Goal: Information Seeking & Learning: Learn about a topic

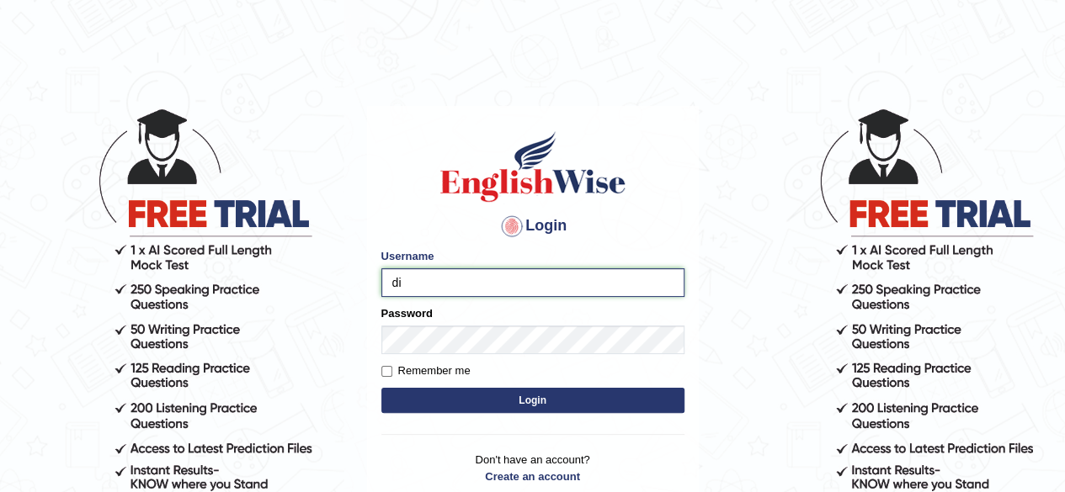
type input "dianacsilva"
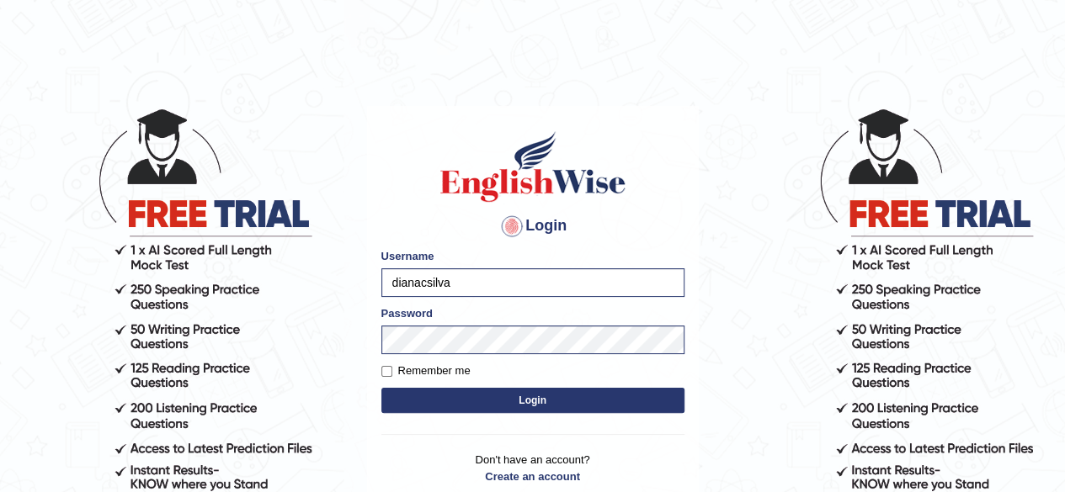
click at [447, 392] on button "Login" at bounding box center [532, 400] width 303 height 25
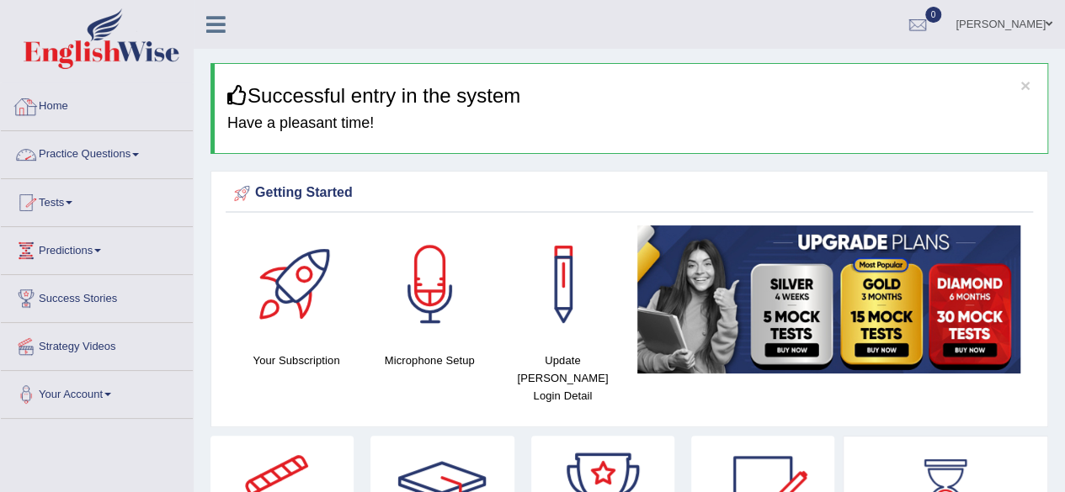
click at [136, 159] on link "Practice Questions" at bounding box center [97, 152] width 192 height 42
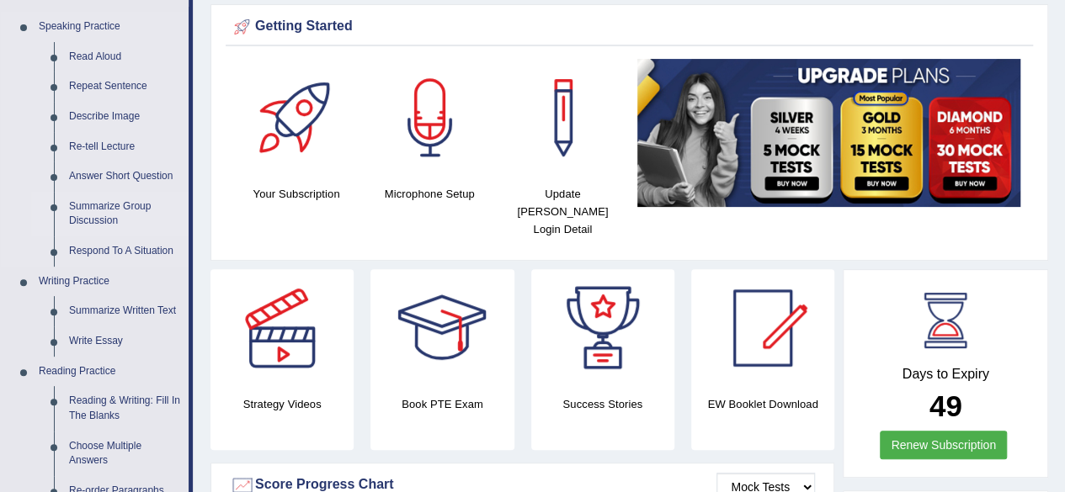
scroll to position [168, 0]
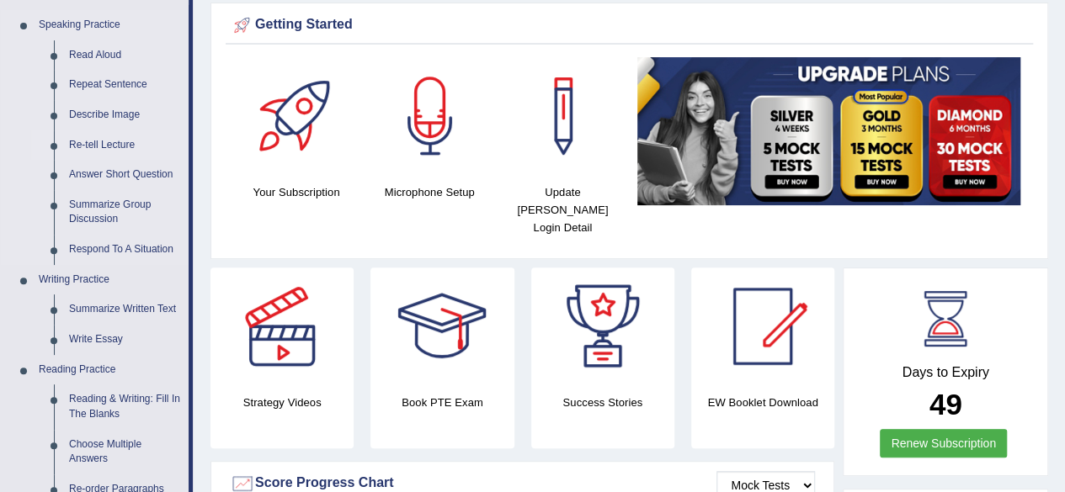
click at [118, 139] on link "Re-tell Lecture" at bounding box center [124, 145] width 127 height 30
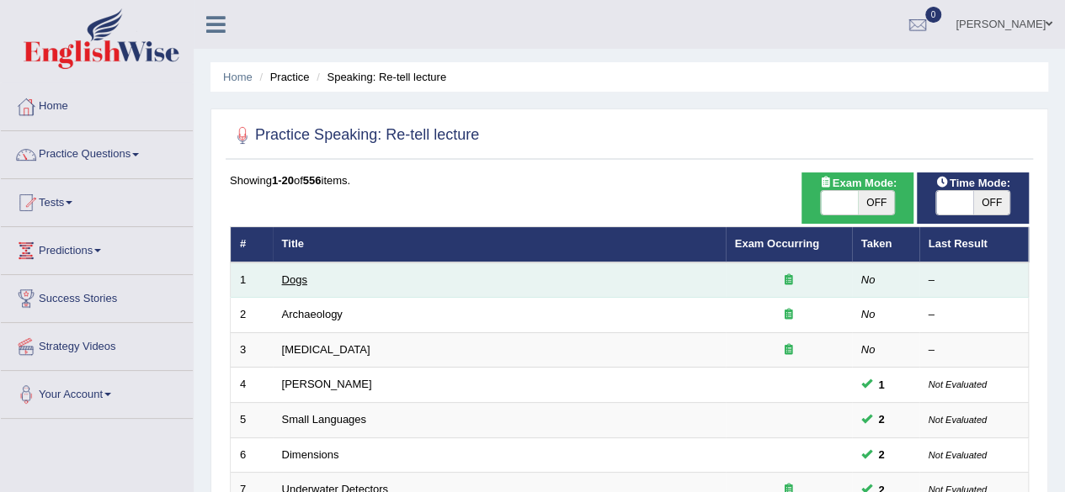
click at [291, 274] on link "Dogs" at bounding box center [294, 280] width 25 height 13
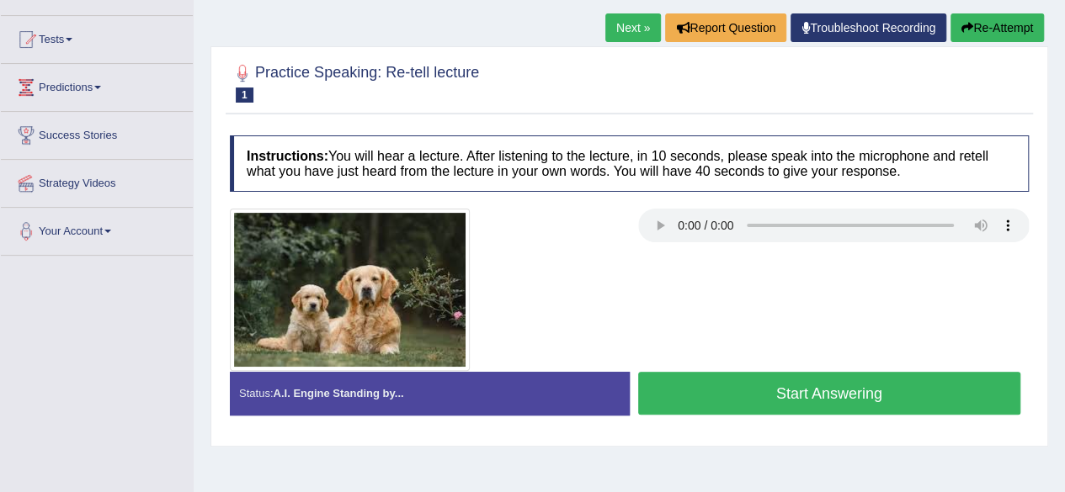
scroll to position [161, 0]
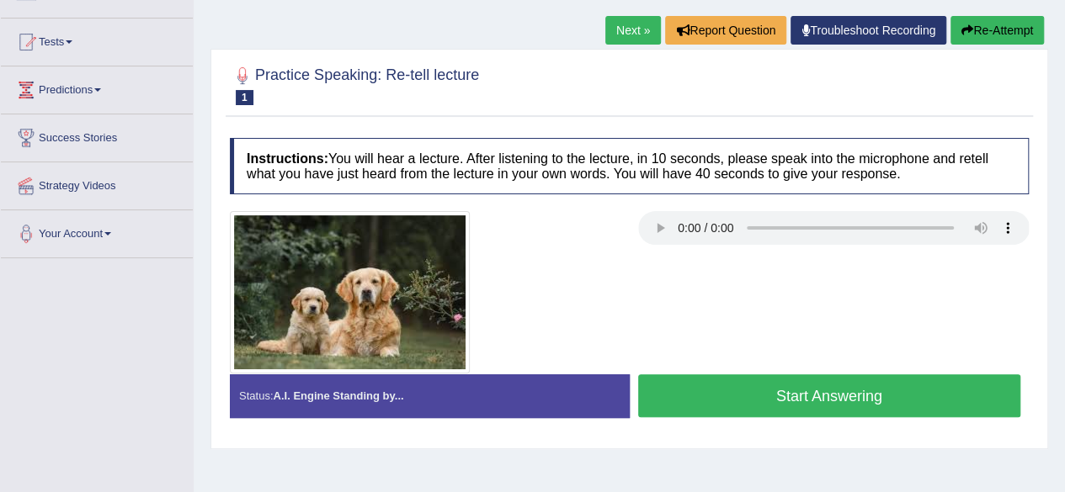
click at [613, 306] on div at bounding box center [425, 292] width 408 height 162
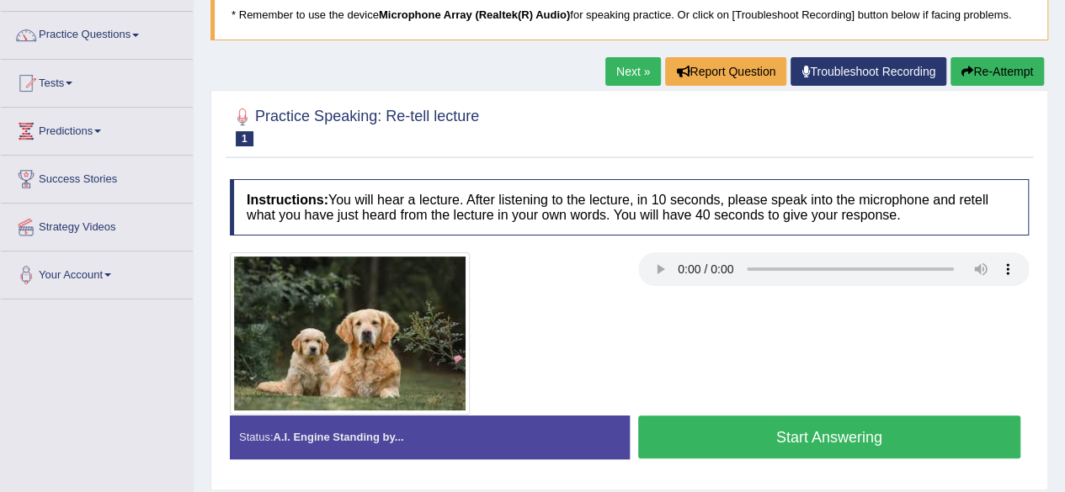
scroll to position [88, 0]
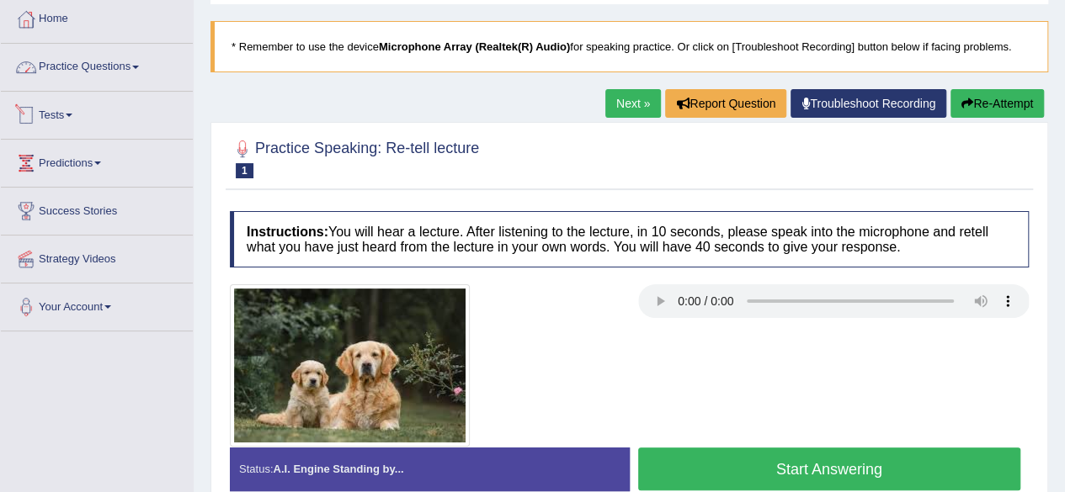
click at [55, 82] on link "Practice Questions" at bounding box center [97, 65] width 192 height 42
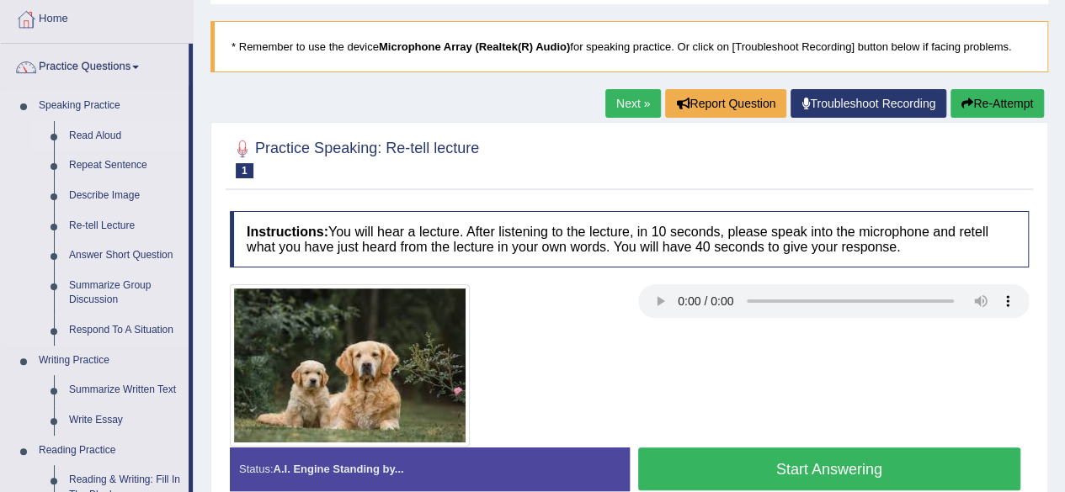
click at [136, 136] on link "Read Aloud" at bounding box center [124, 136] width 127 height 30
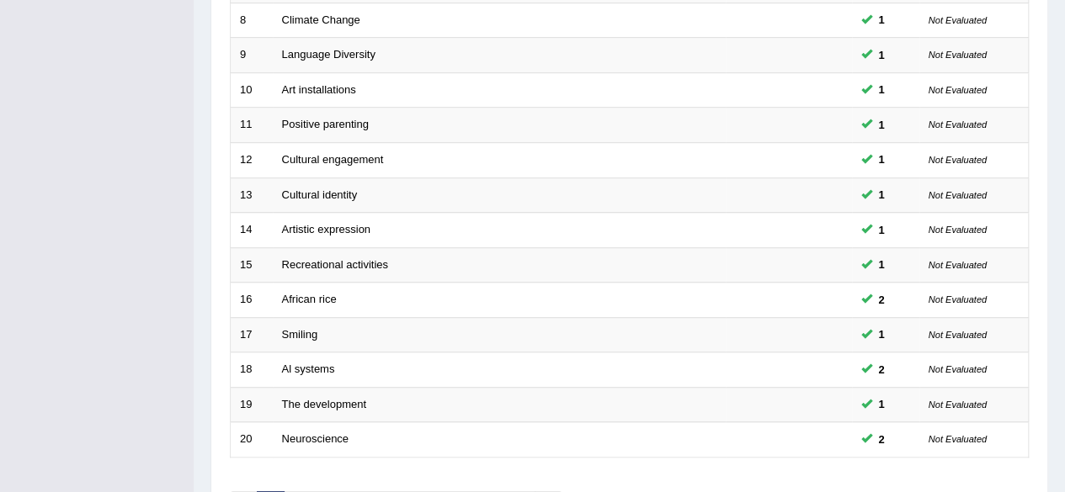
scroll to position [539, 0]
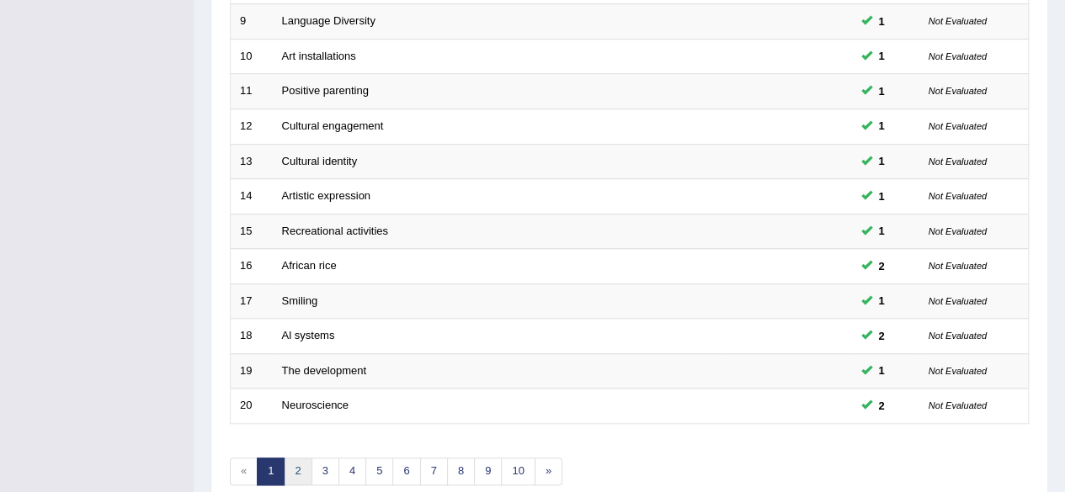
click at [301, 458] on link "2" at bounding box center [298, 472] width 28 height 28
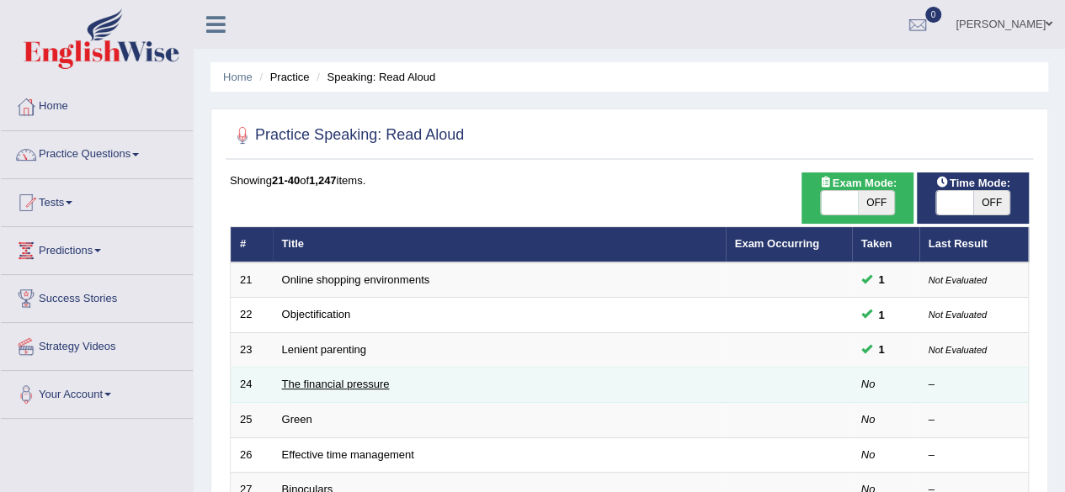
click at [373, 387] on link "The financial pressure" at bounding box center [336, 384] width 108 height 13
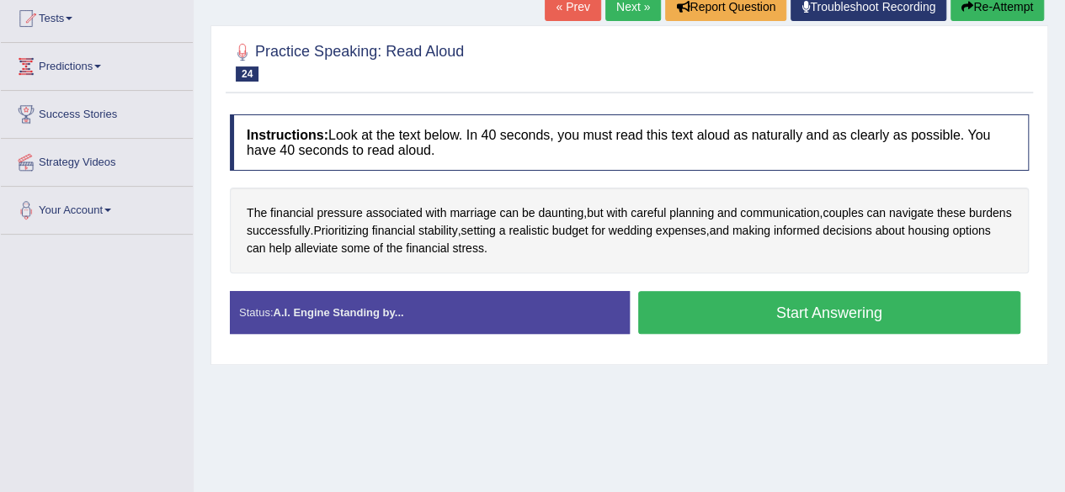
scroll to position [188, 0]
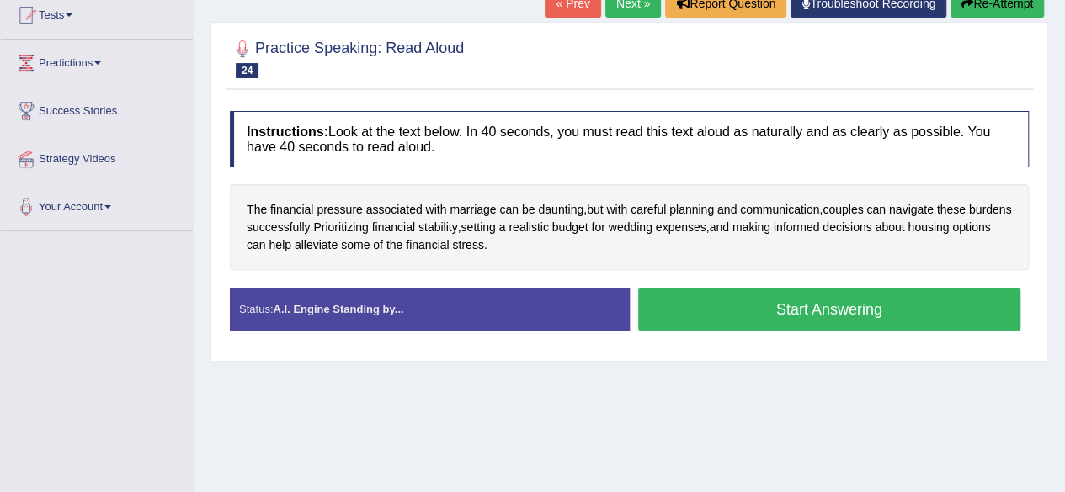
click at [844, 307] on button "Start Answering" at bounding box center [829, 309] width 383 height 43
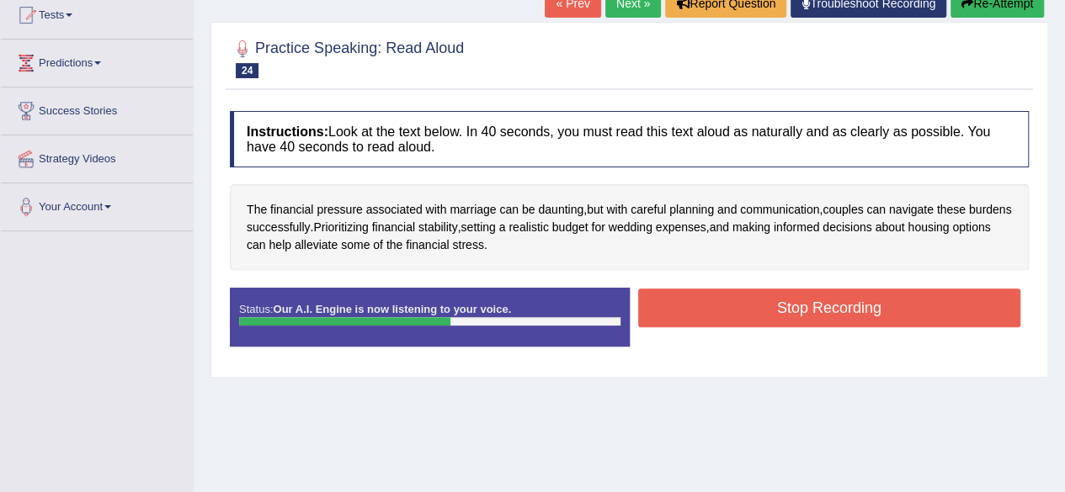
click at [844, 307] on button "Stop Recording" at bounding box center [829, 308] width 383 height 39
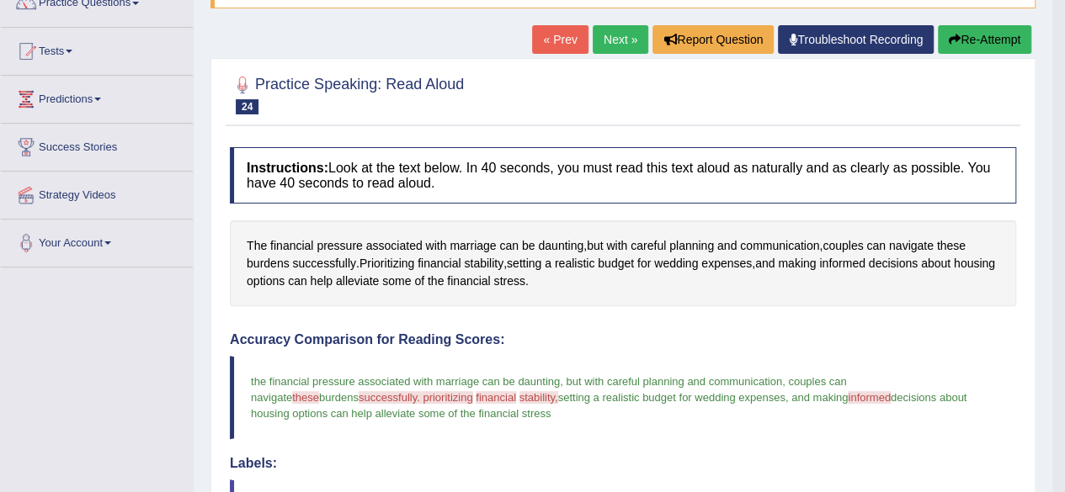
scroll to position [120, 0]
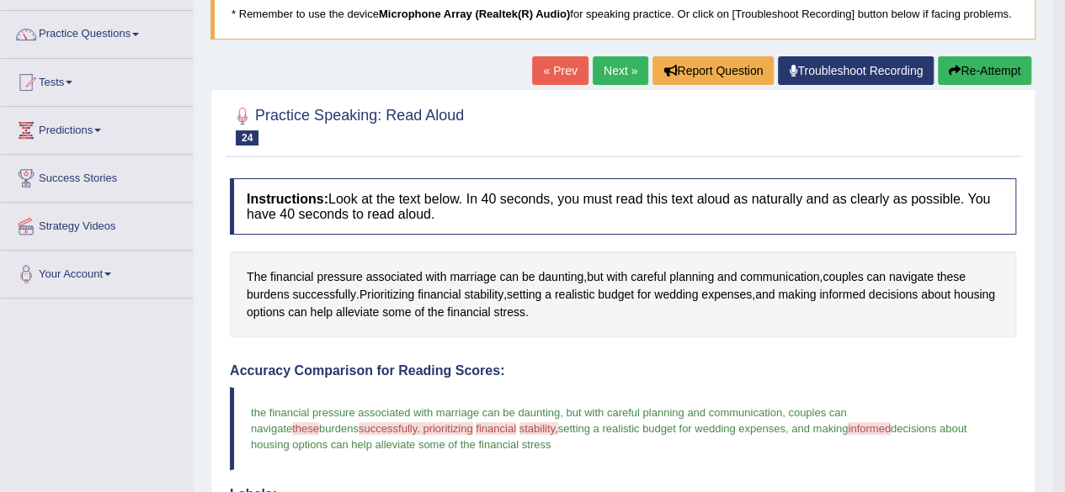
click at [614, 80] on link "Next »" at bounding box center [621, 70] width 56 height 29
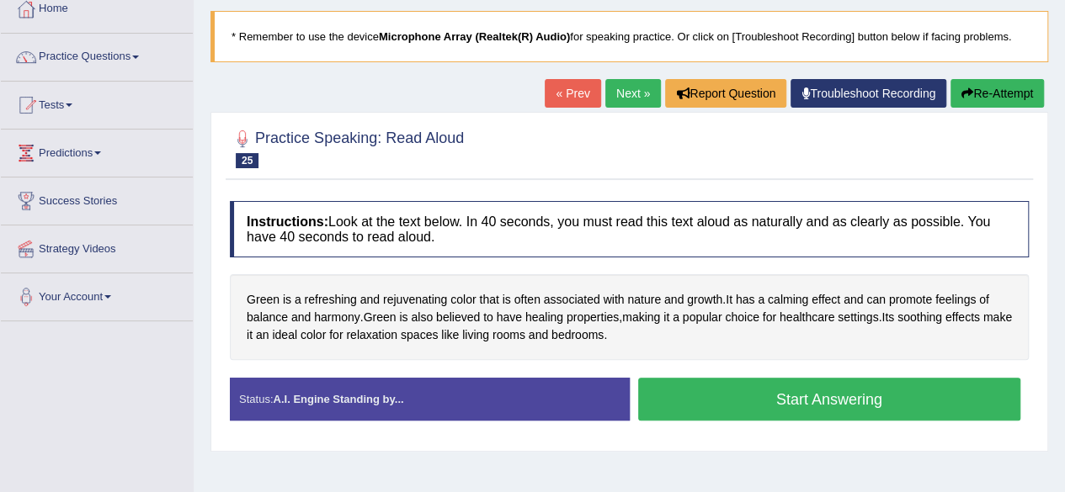
scroll to position [101, 0]
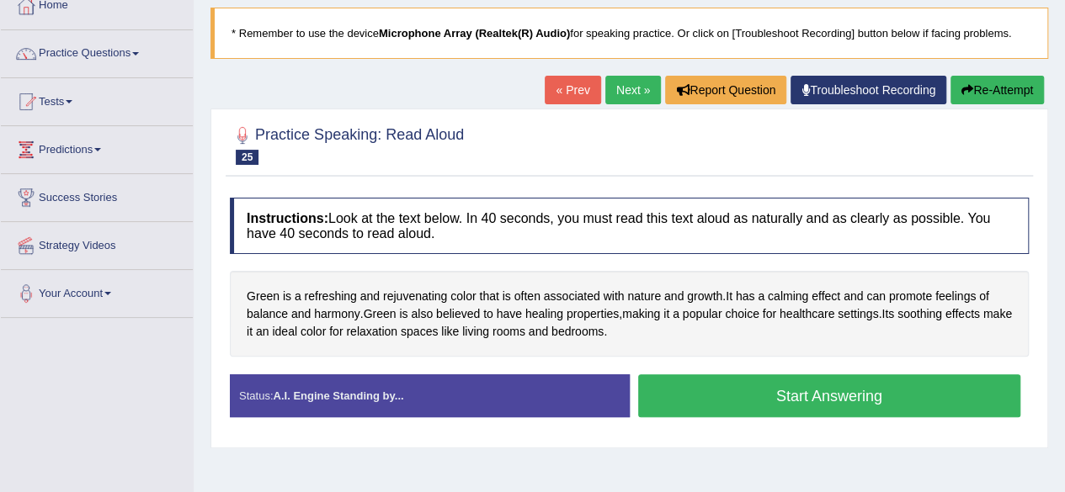
click at [865, 392] on button "Start Answering" at bounding box center [829, 396] width 383 height 43
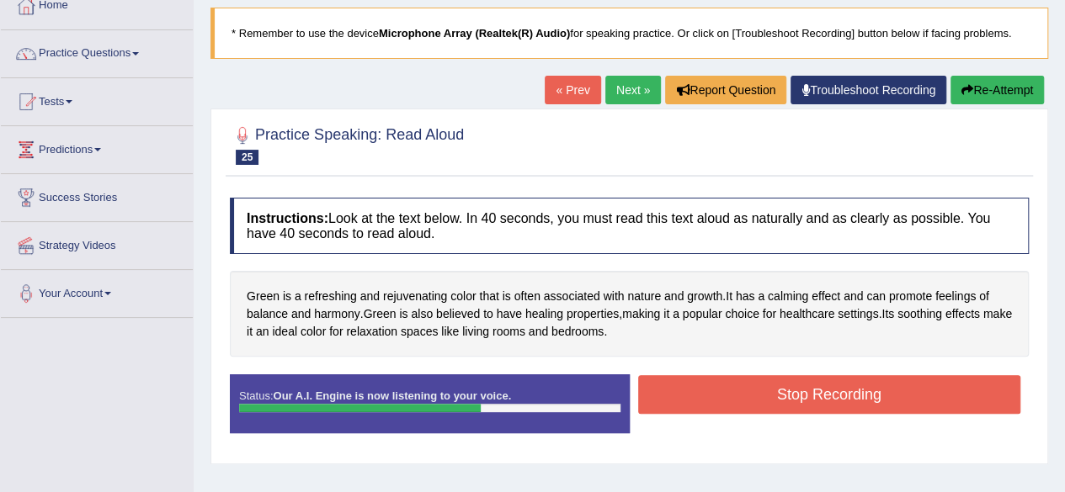
click at [865, 392] on button "Stop Recording" at bounding box center [829, 394] width 383 height 39
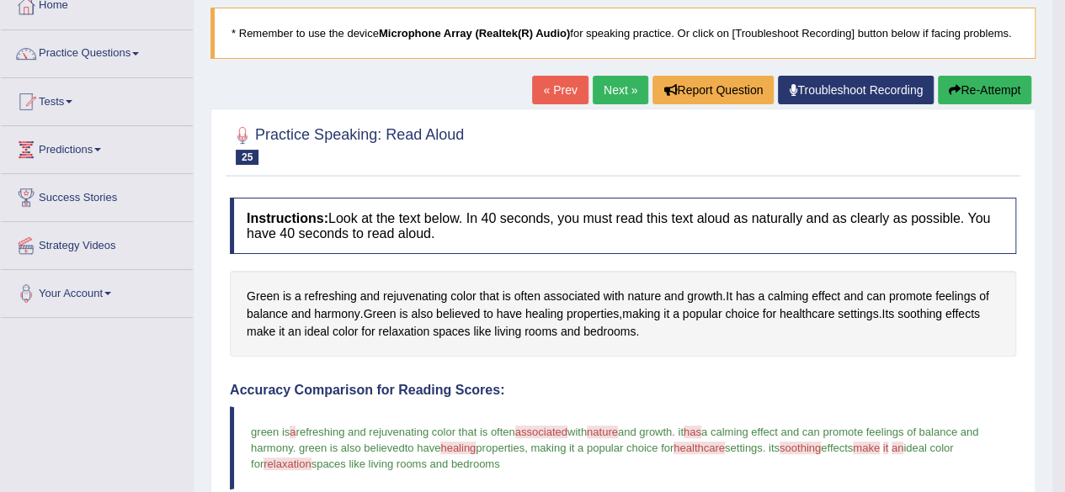
drag, startPoint x: 1077, startPoint y: 220, endPoint x: 1077, endPoint y: 389, distance: 169.2
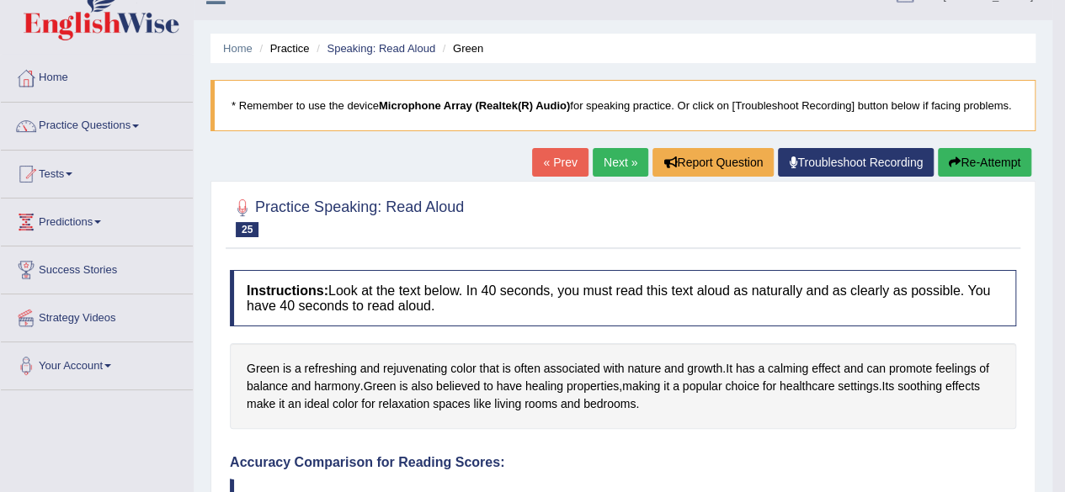
scroll to position [0, 0]
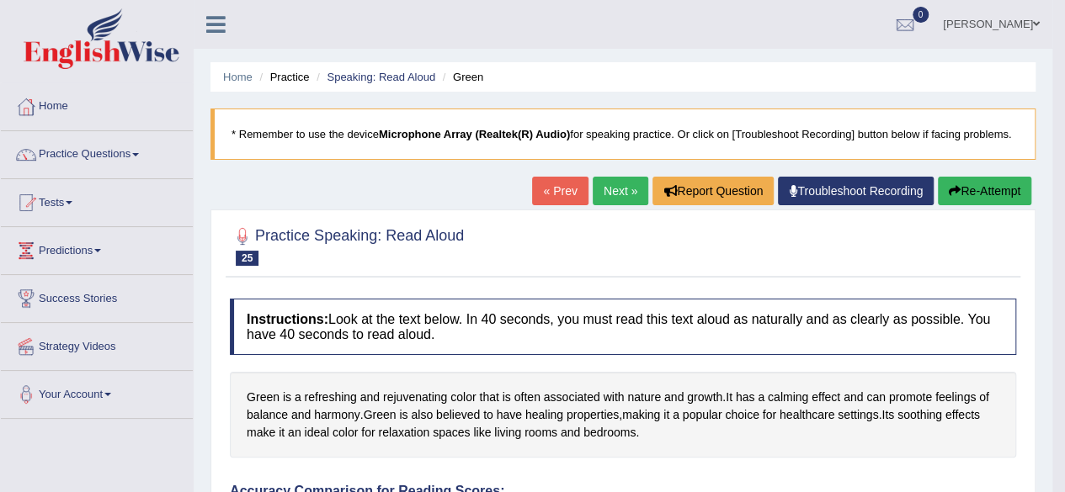
click at [618, 179] on link "Next »" at bounding box center [621, 191] width 56 height 29
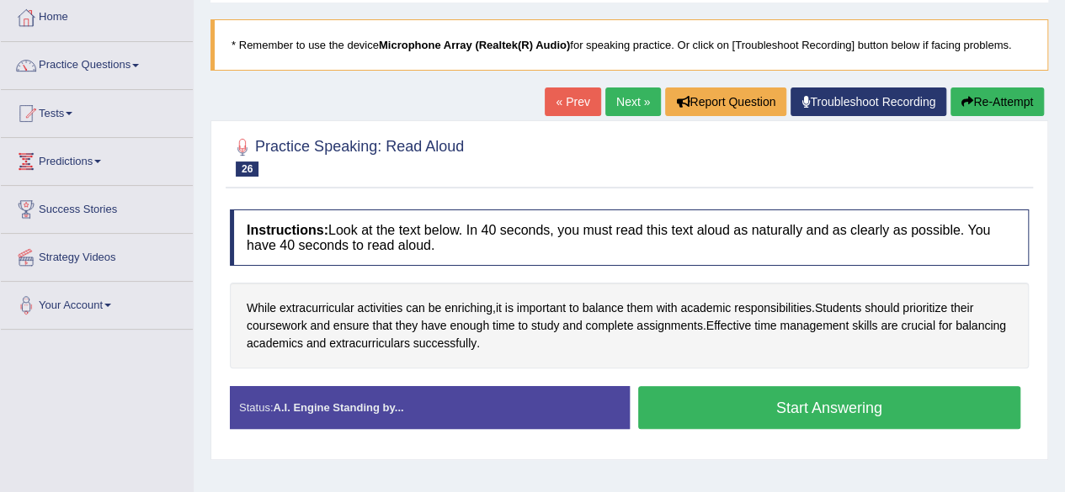
scroll to position [93, 0]
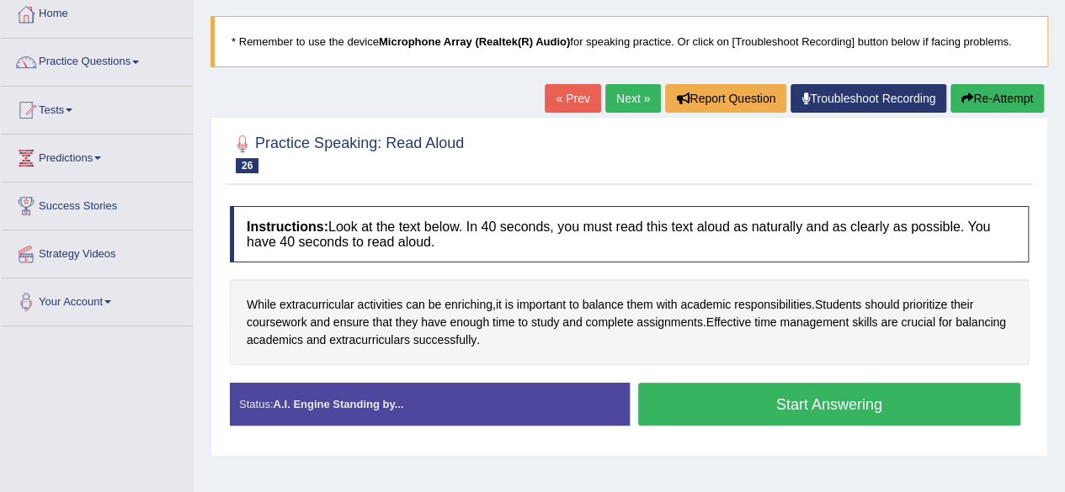
click at [806, 386] on button "Start Answering" at bounding box center [829, 404] width 383 height 43
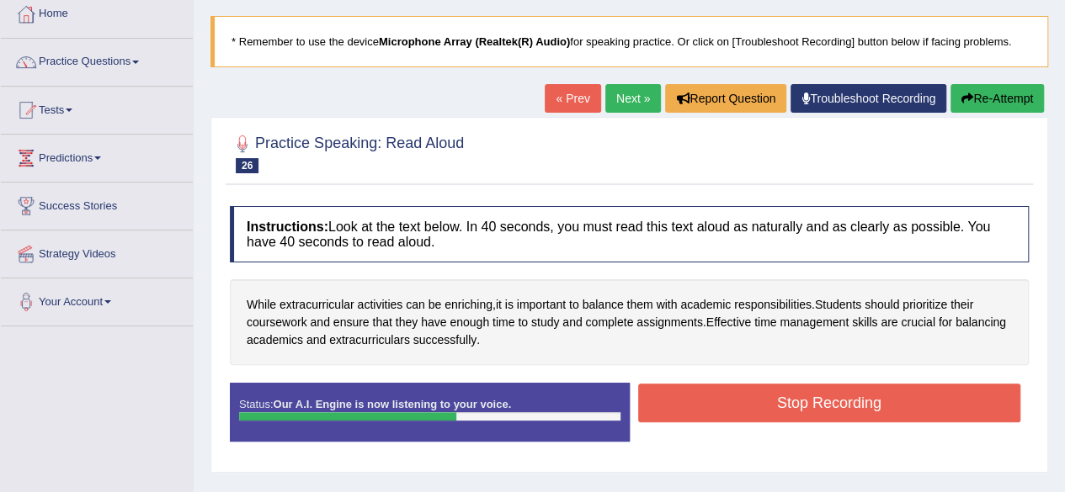
click at [806, 386] on button "Stop Recording" at bounding box center [829, 403] width 383 height 39
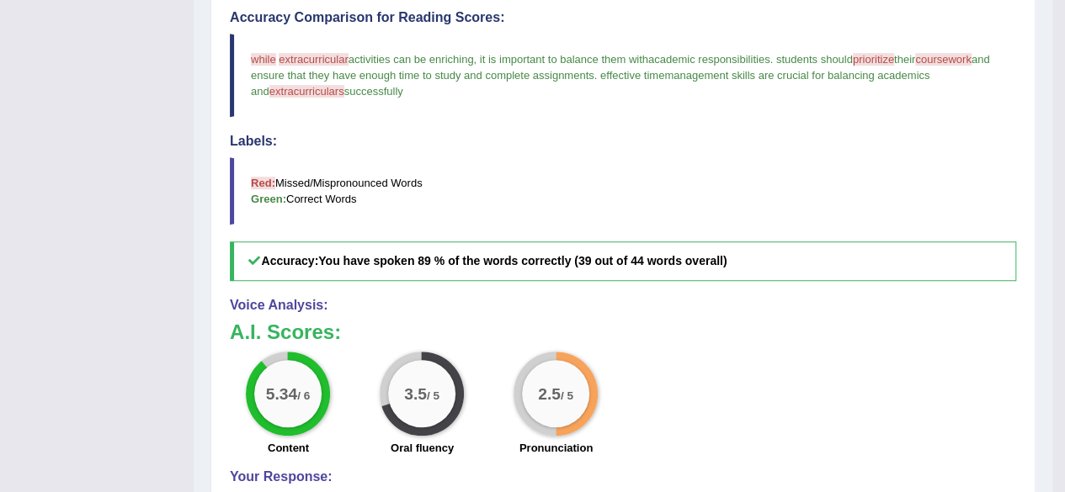
scroll to position [0, 0]
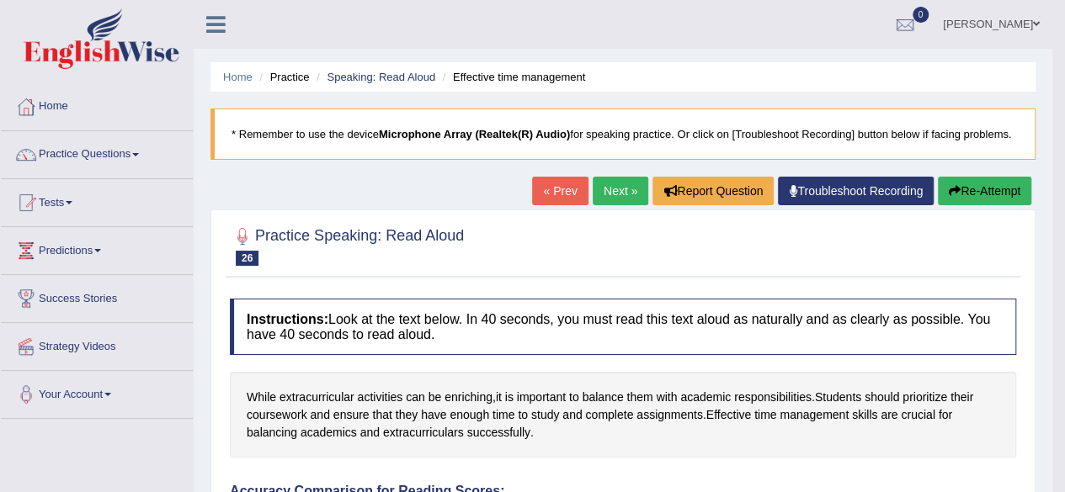
click at [609, 185] on link "Next »" at bounding box center [621, 191] width 56 height 29
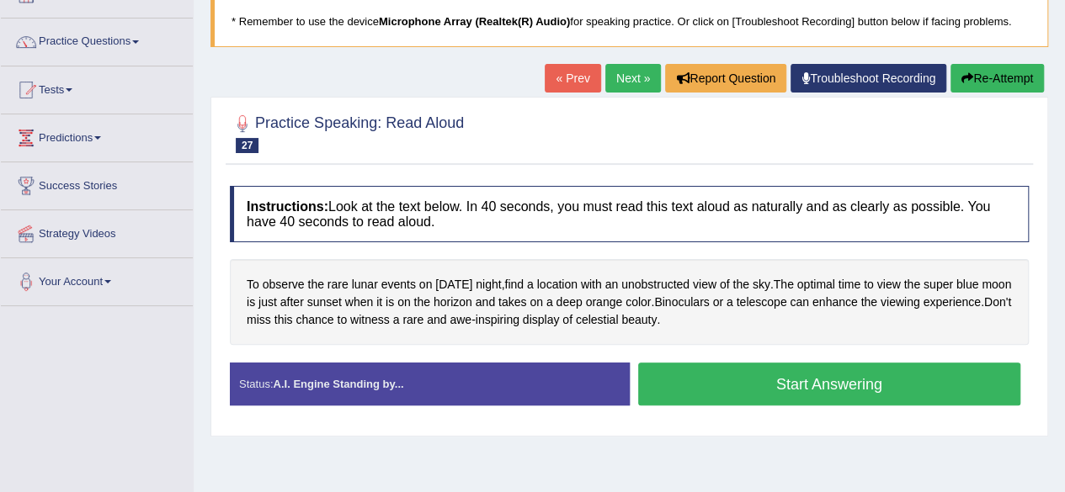
scroll to position [114, 0]
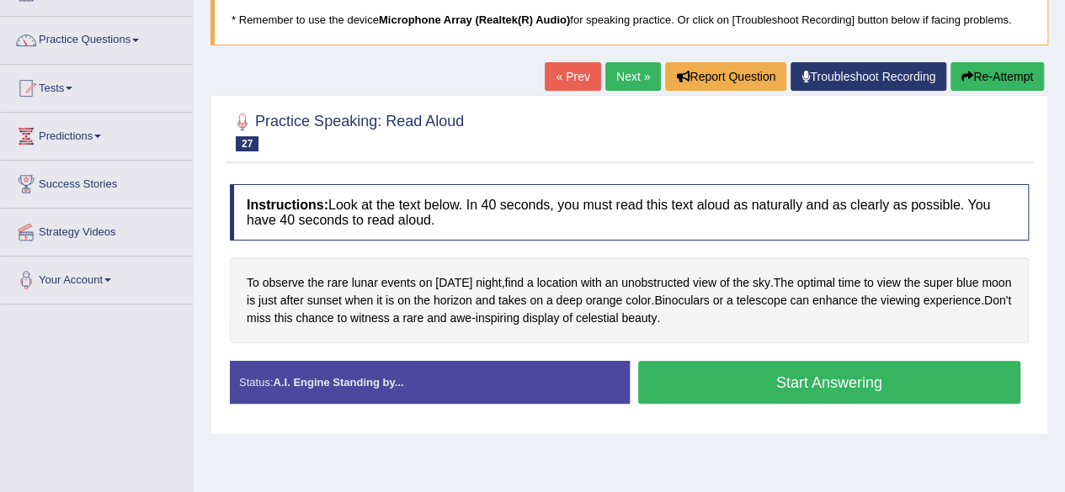
click at [833, 364] on button "Start Answering" at bounding box center [829, 382] width 383 height 43
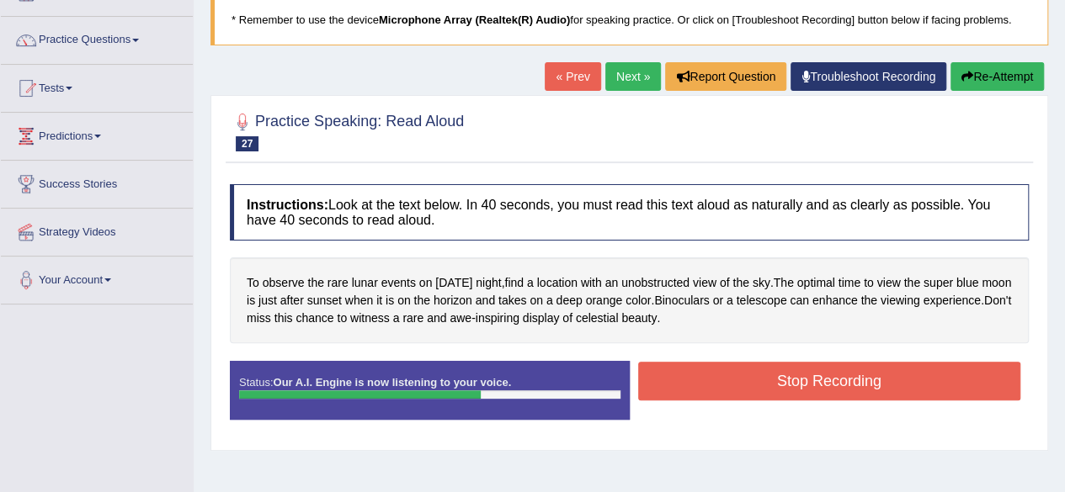
click at [833, 364] on button "Stop Recording" at bounding box center [829, 381] width 383 height 39
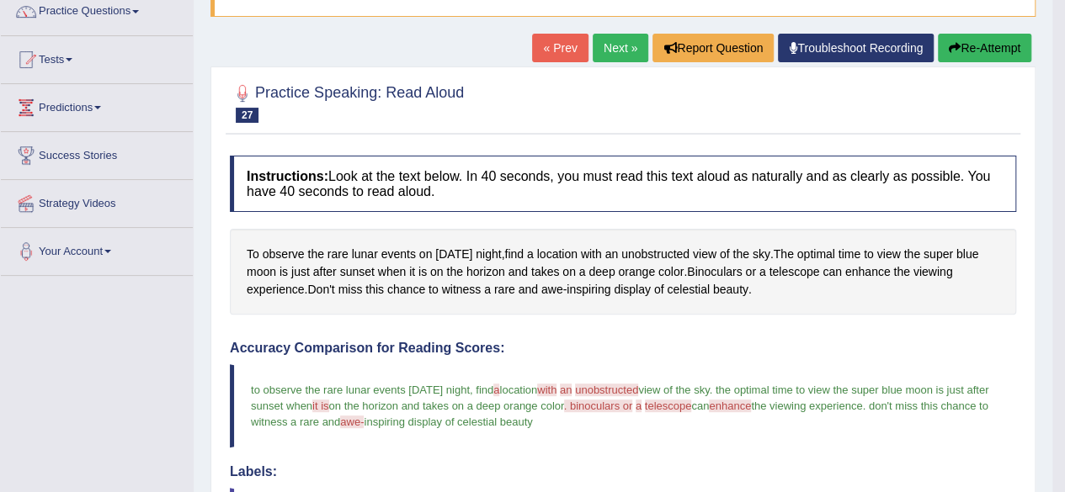
scroll to position [74, 0]
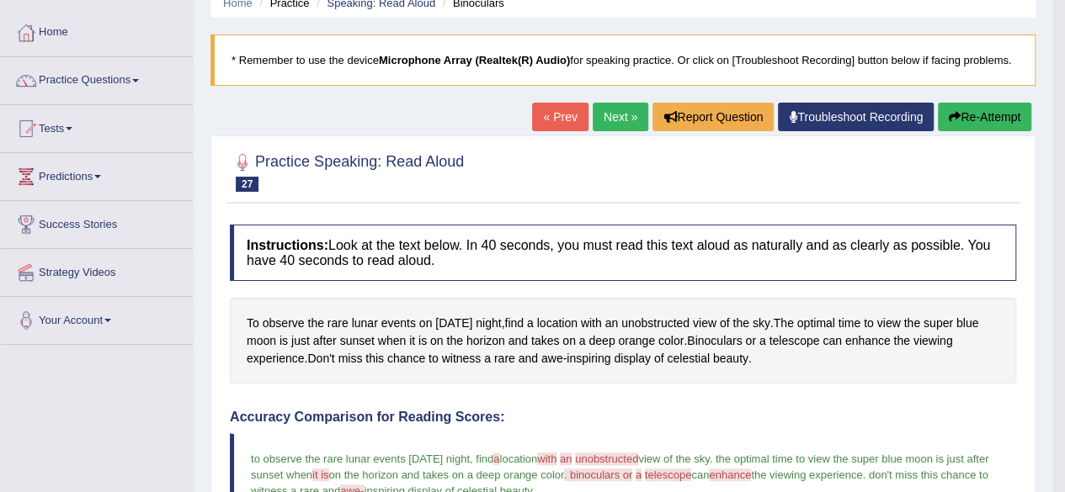
click at [613, 103] on link "Next »" at bounding box center [621, 117] width 56 height 29
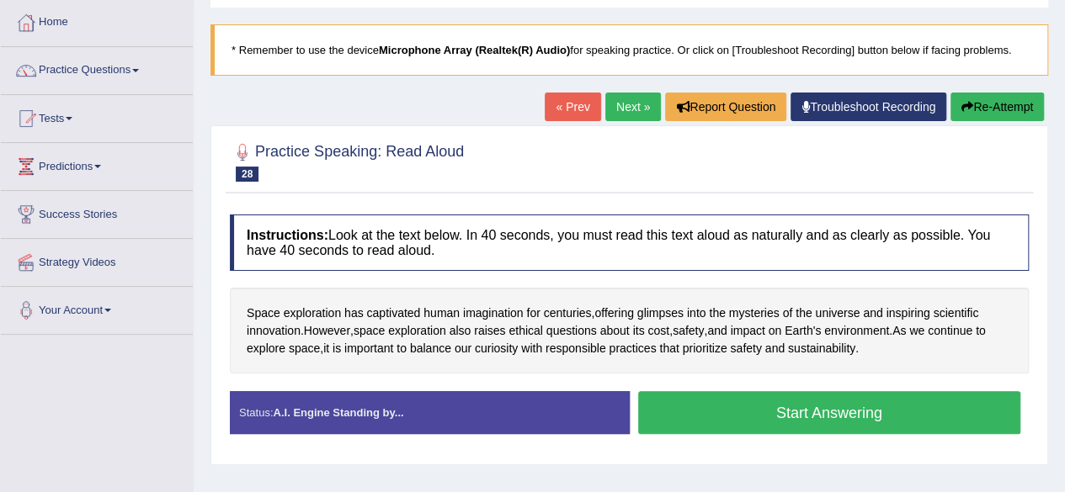
scroll to position [88, 0]
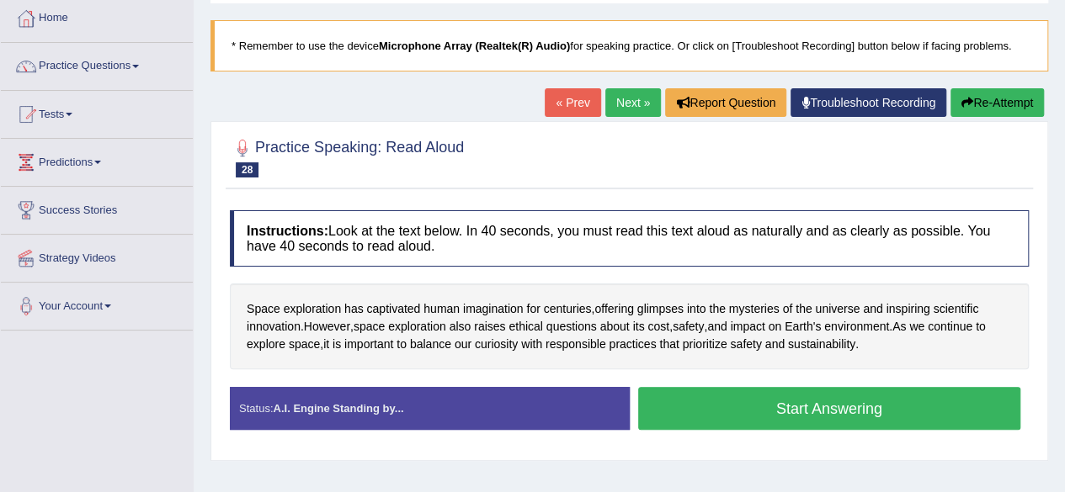
click at [924, 394] on button "Start Answering" at bounding box center [829, 408] width 383 height 43
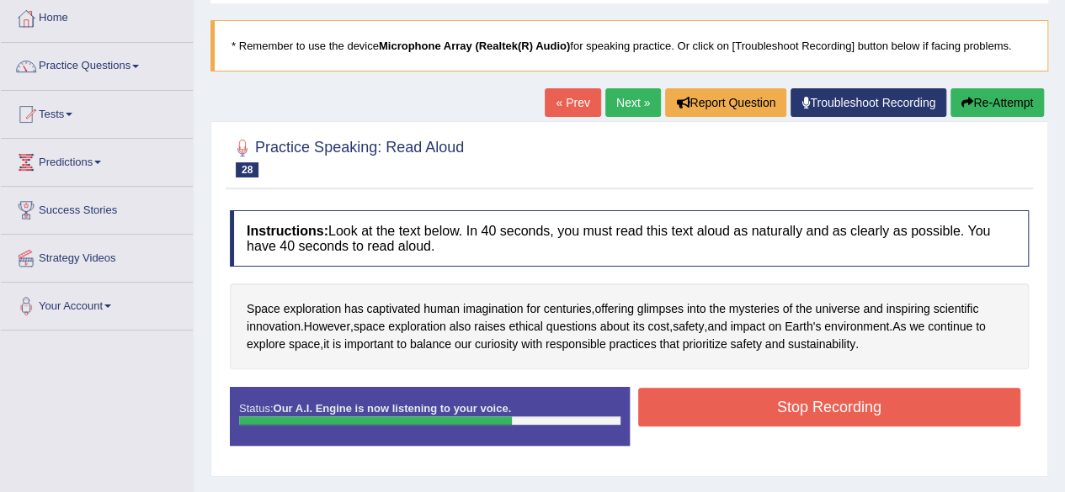
click at [924, 394] on button "Stop Recording" at bounding box center [829, 407] width 383 height 39
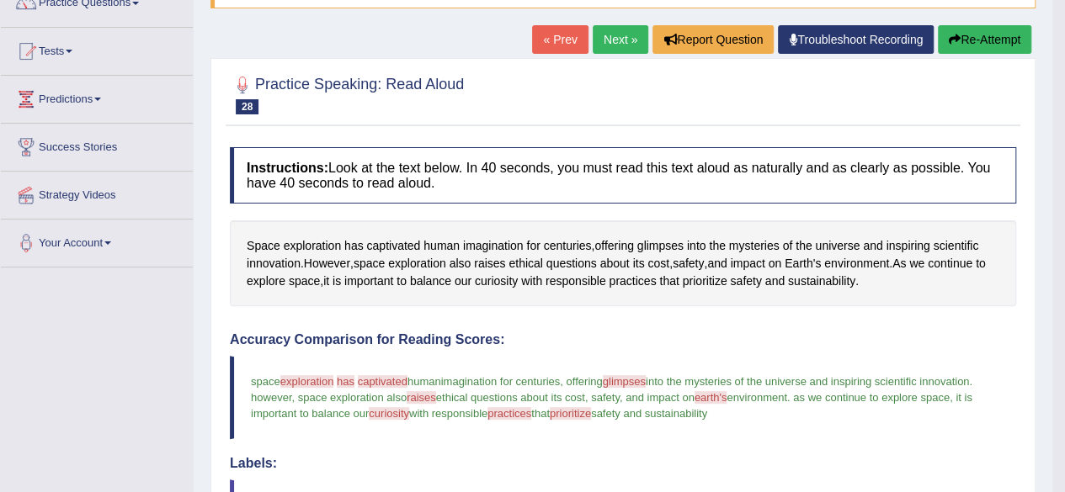
scroll to position [146, 0]
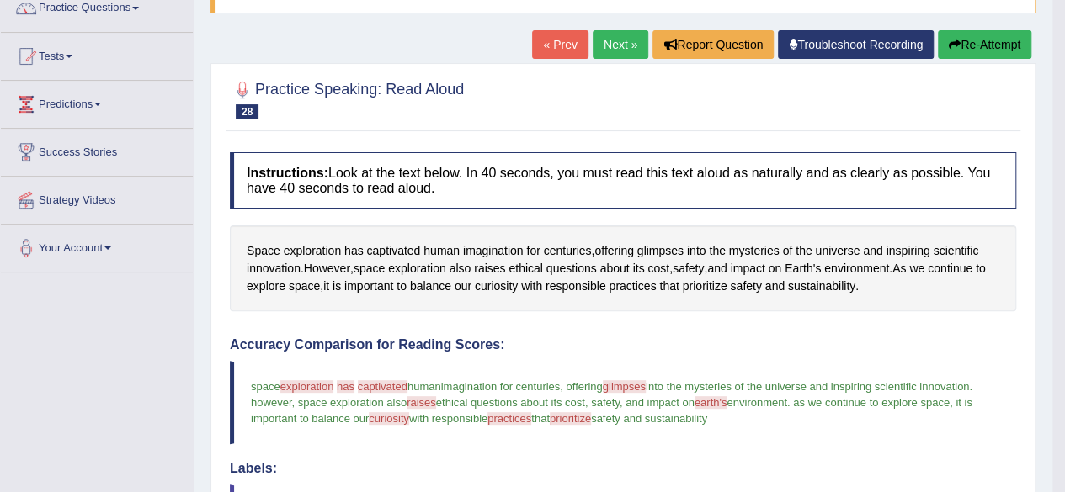
click at [608, 35] on link "Next »" at bounding box center [621, 44] width 56 height 29
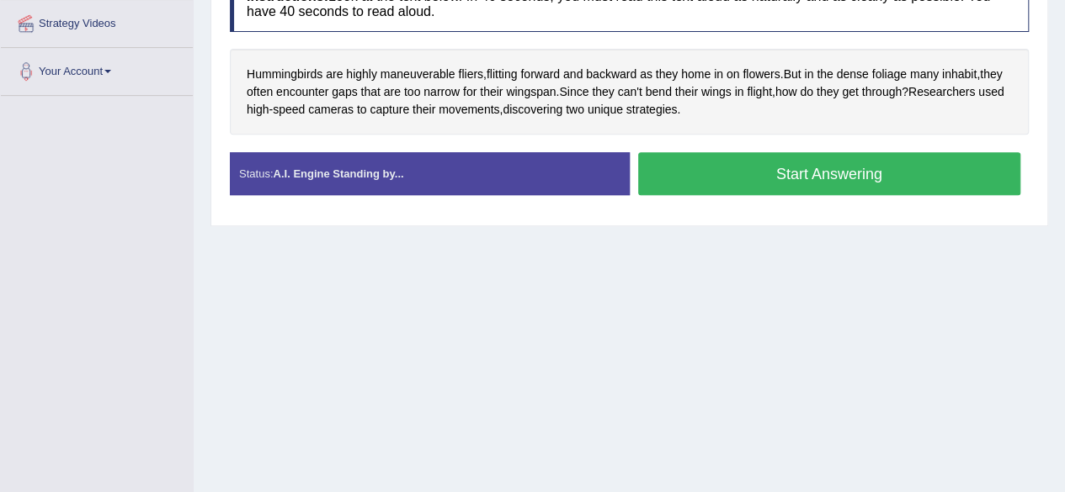
scroll to position [210, 0]
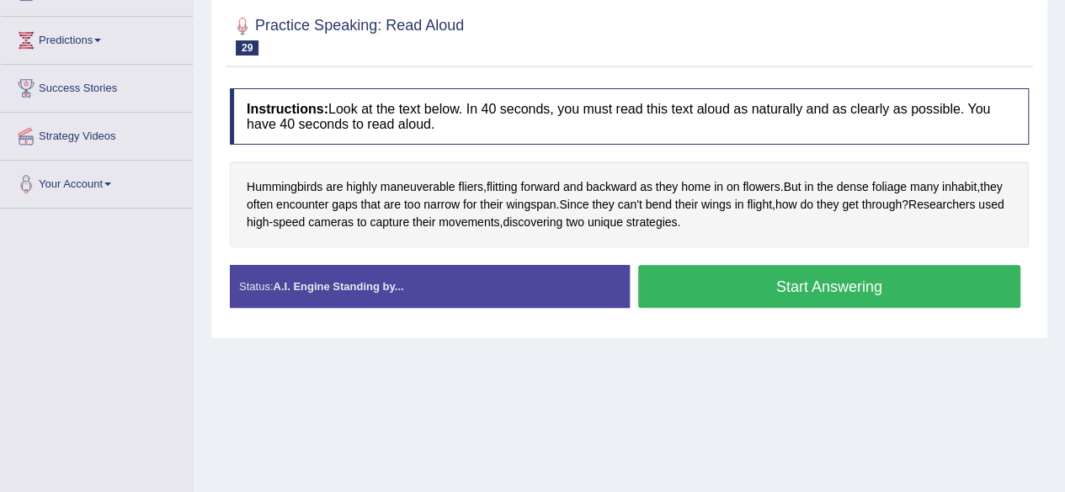
click at [760, 277] on button "Start Answering" at bounding box center [829, 286] width 383 height 43
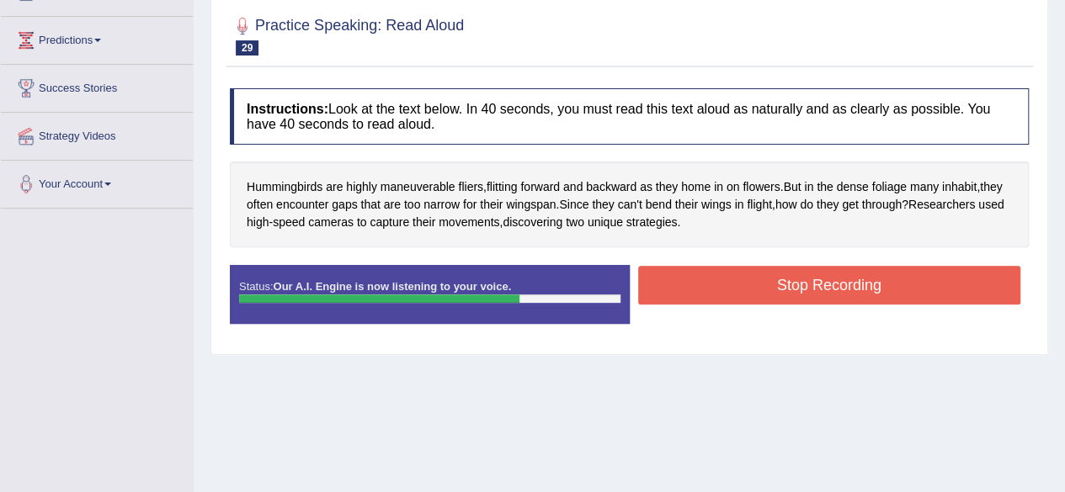
click at [760, 277] on button "Stop Recording" at bounding box center [829, 285] width 383 height 39
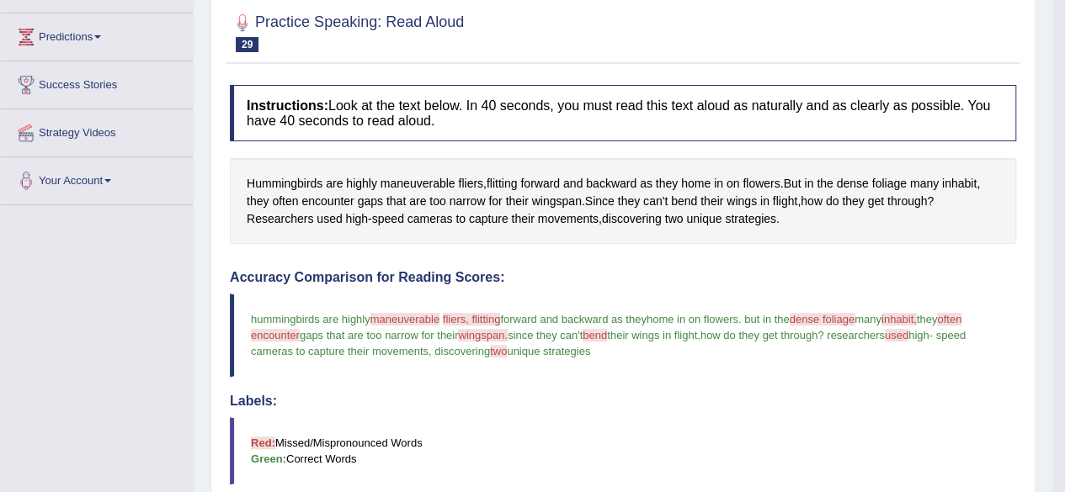
scroll to position [180, 0]
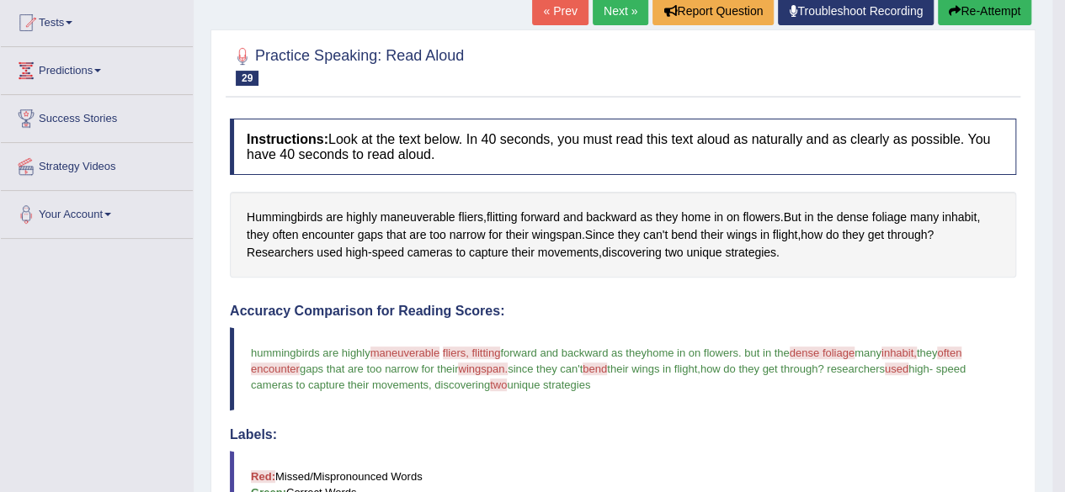
click at [620, 2] on link "Next »" at bounding box center [621, 11] width 56 height 29
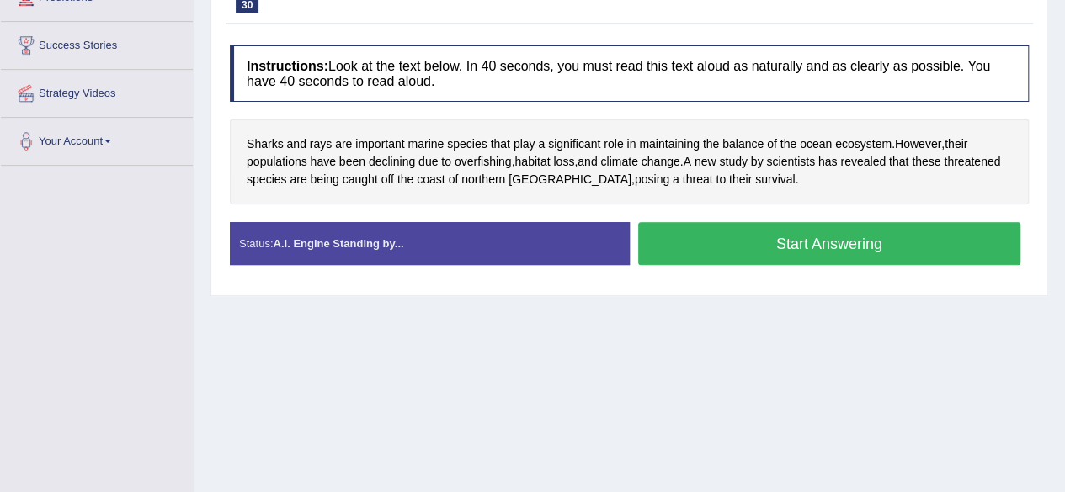
scroll to position [191, 0]
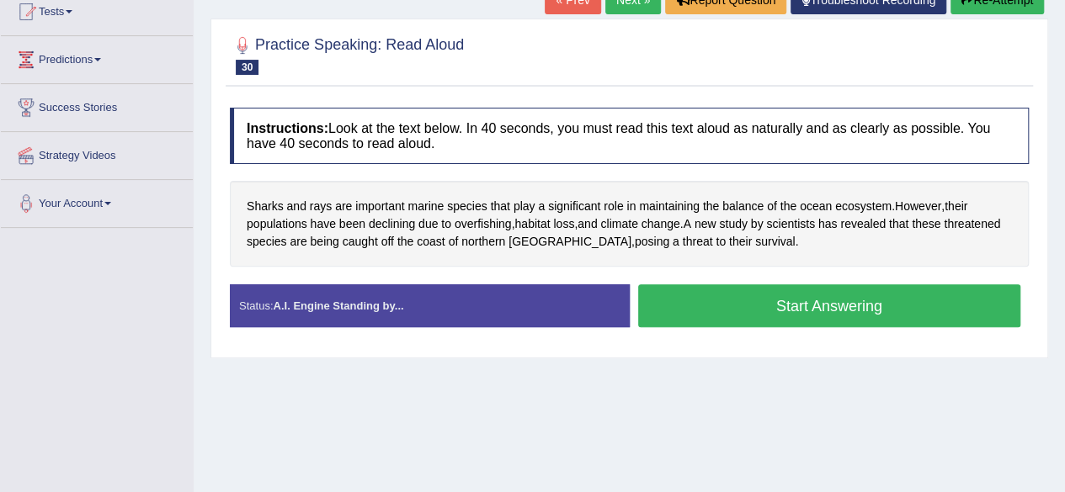
click at [722, 289] on button "Start Answering" at bounding box center [829, 306] width 383 height 43
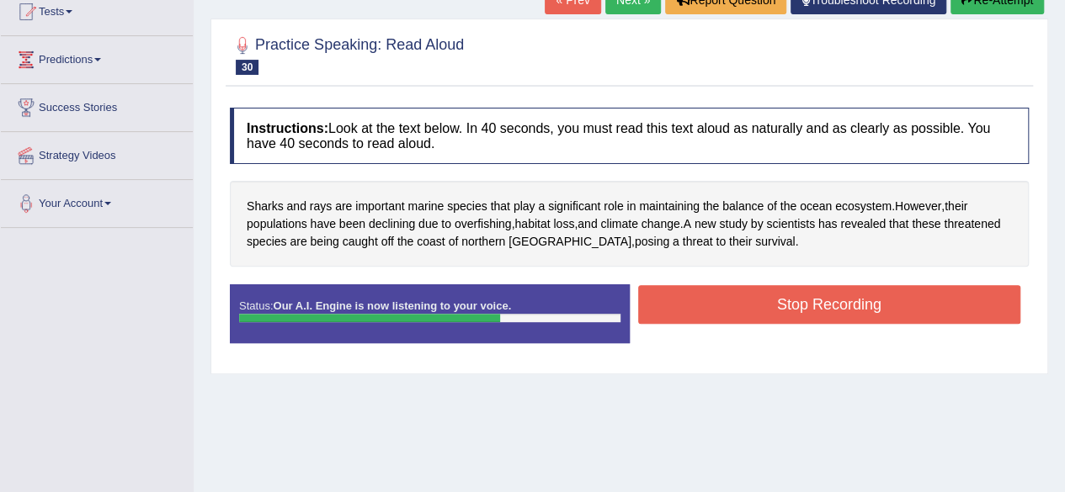
click at [722, 289] on button "Stop Recording" at bounding box center [829, 304] width 383 height 39
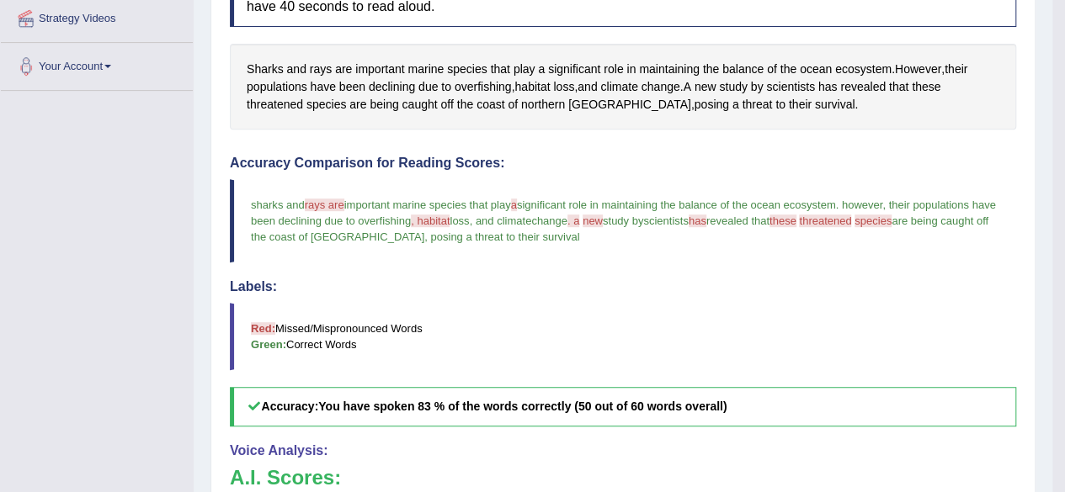
scroll to position [84, 0]
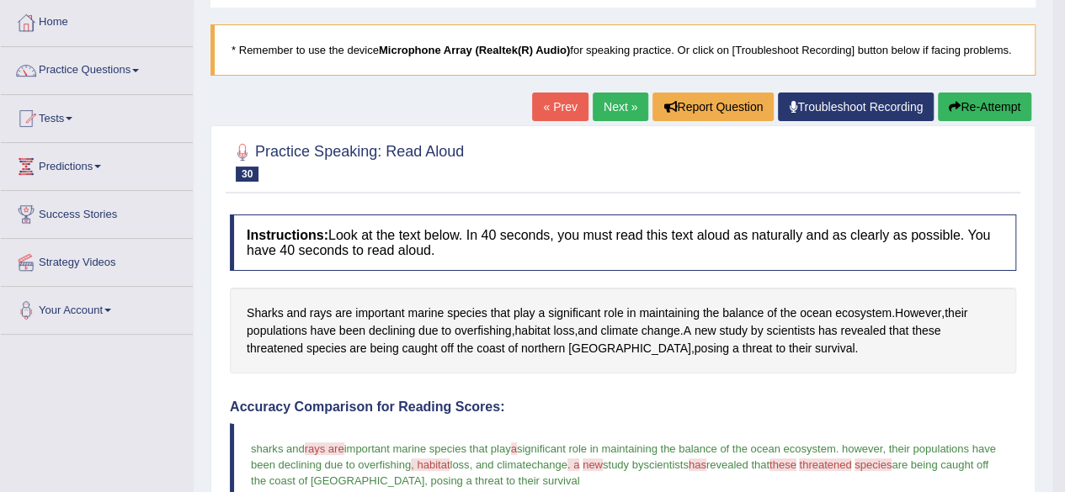
click at [635, 108] on link "Next »" at bounding box center [621, 107] width 56 height 29
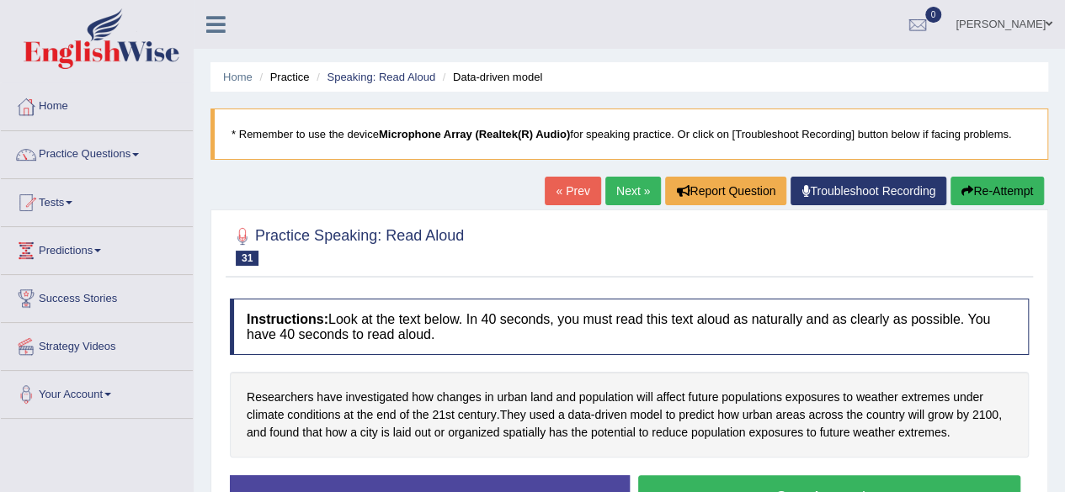
click at [758, 486] on button "Start Answering" at bounding box center [829, 497] width 383 height 43
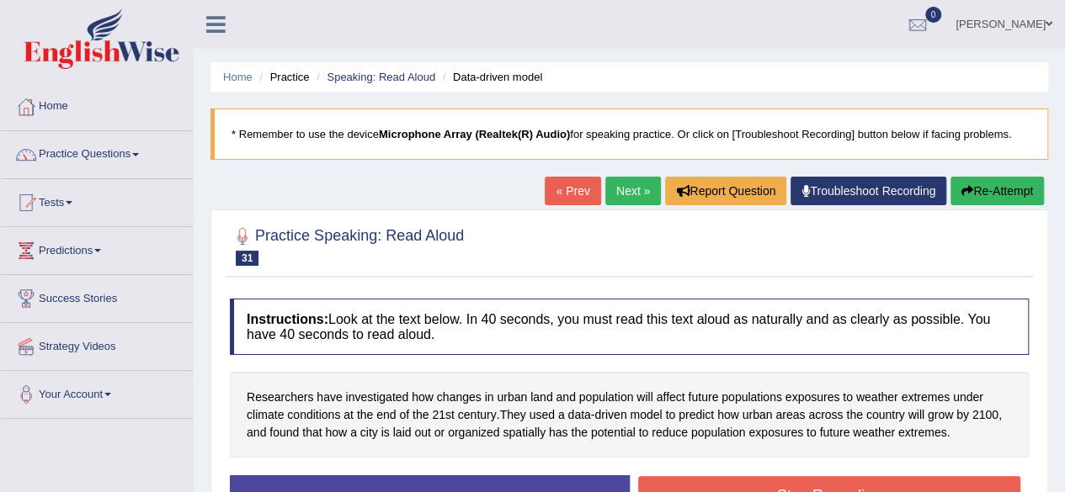
drag, startPoint x: 1063, startPoint y: 96, endPoint x: 1077, endPoint y: 172, distance: 76.9
click at [1064, 172] on html "Toggle navigation Home Practice Questions Speaking Practice Read Aloud Repeat S…" at bounding box center [532, 246] width 1065 height 492
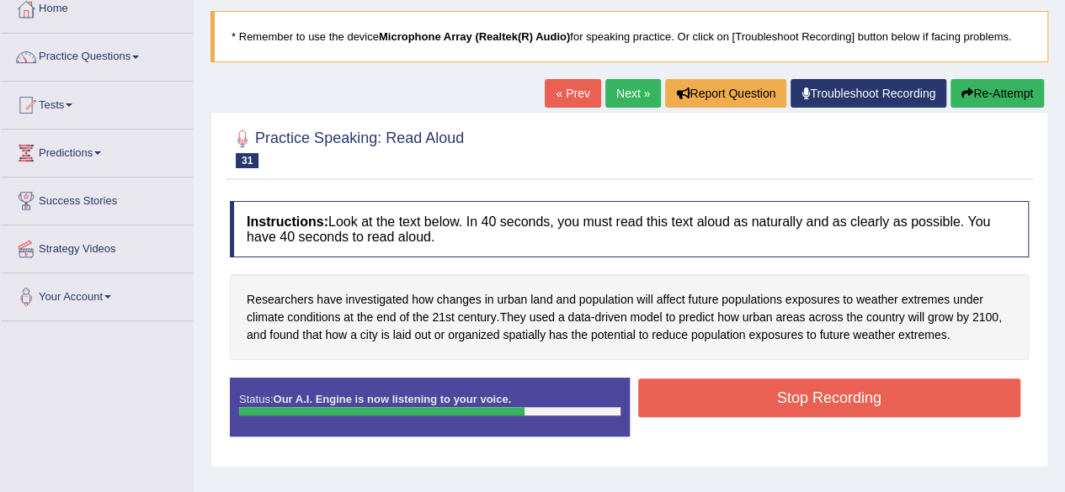
scroll to position [162, 0]
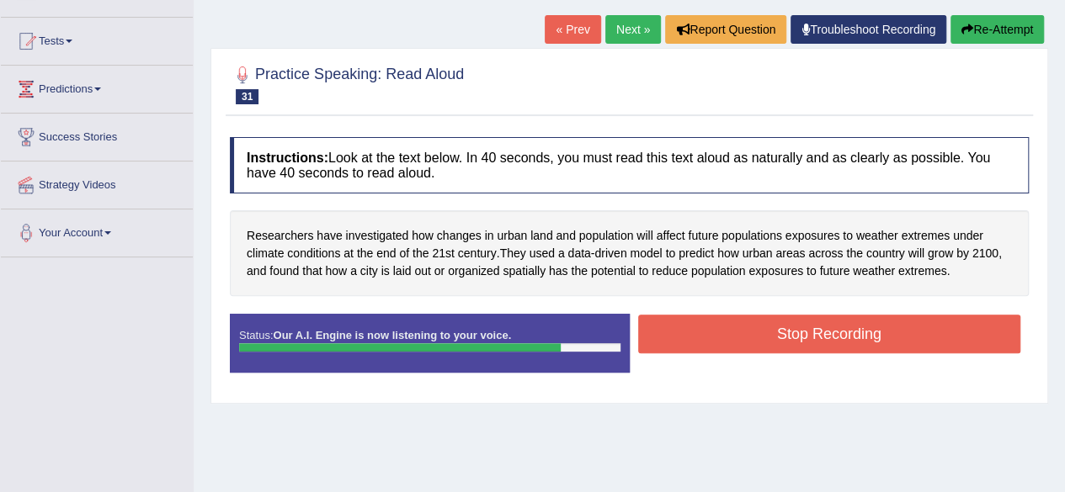
click at [759, 331] on button "Stop Recording" at bounding box center [829, 334] width 383 height 39
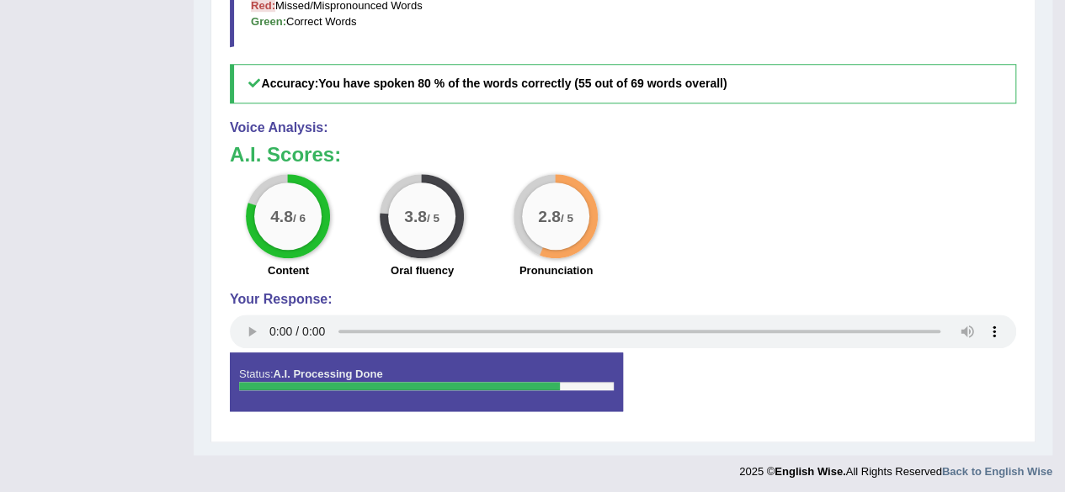
scroll to position [0, 0]
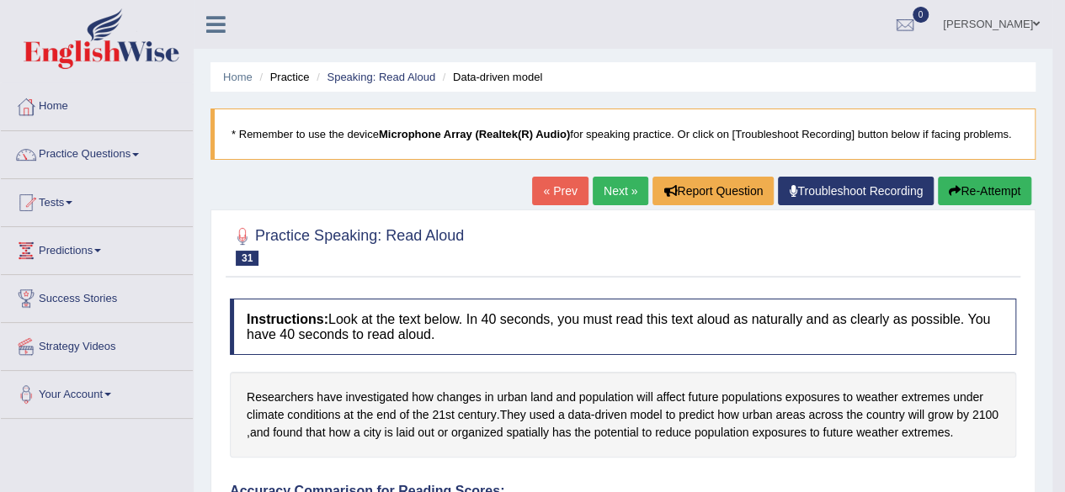
click at [620, 199] on link "Next »" at bounding box center [621, 191] width 56 height 29
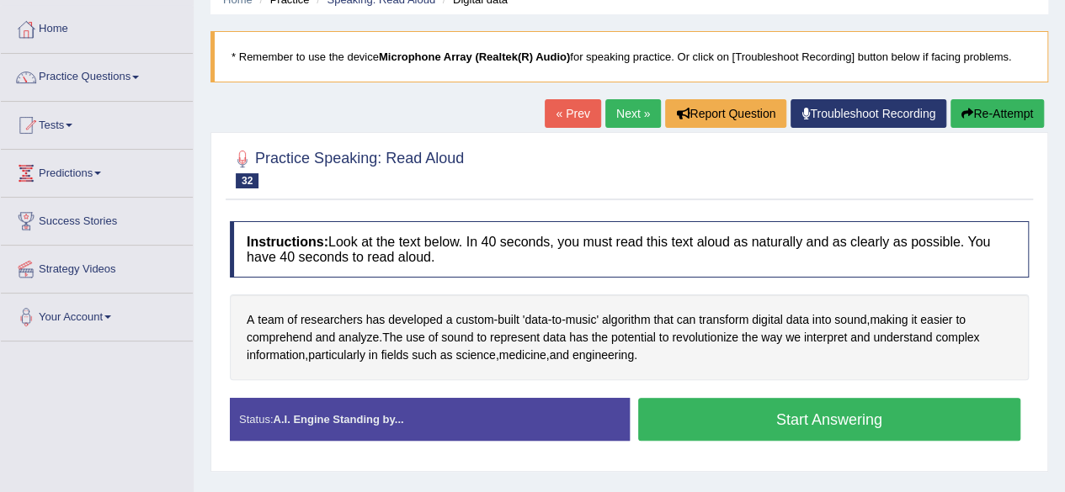
scroll to position [85, 0]
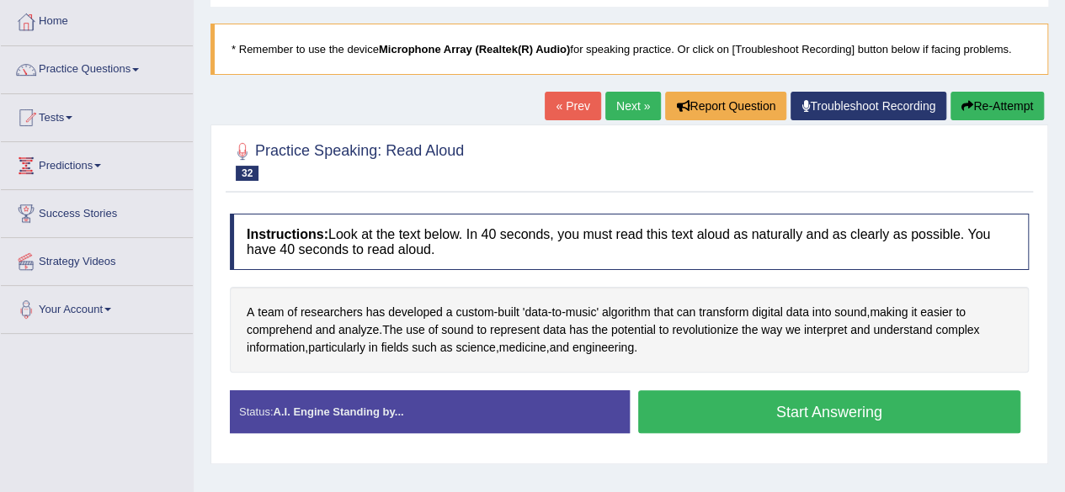
click at [843, 393] on button "Start Answering" at bounding box center [829, 412] width 383 height 43
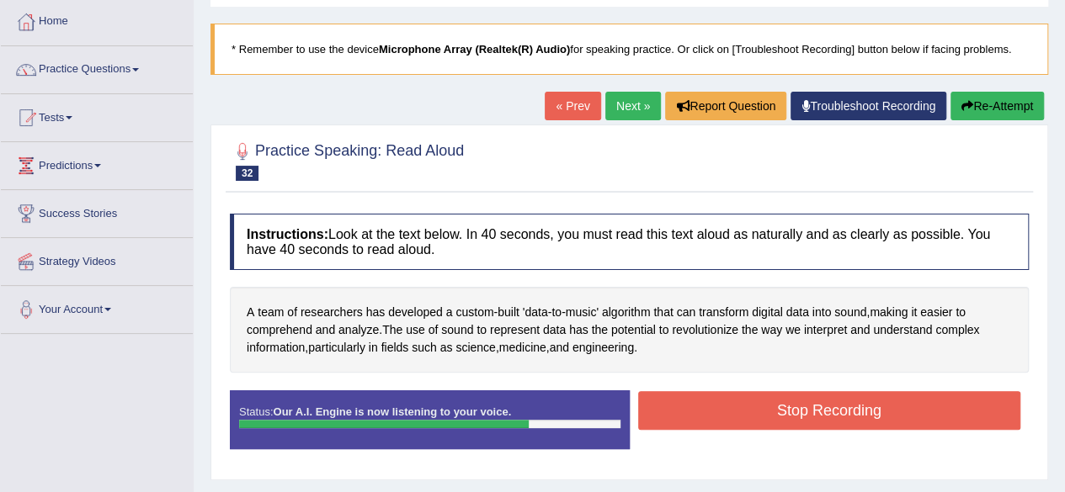
click at [843, 393] on button "Stop Recording" at bounding box center [829, 410] width 383 height 39
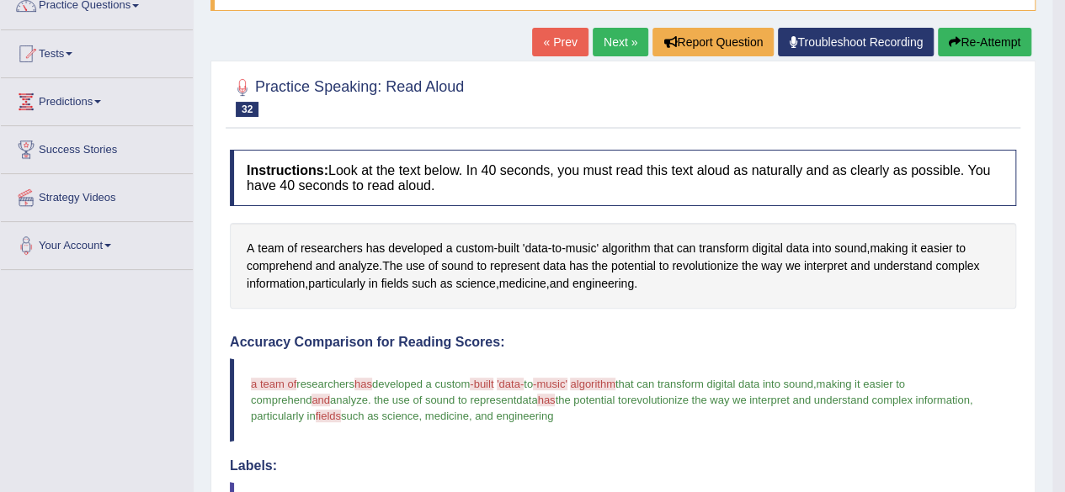
scroll to position [0, 0]
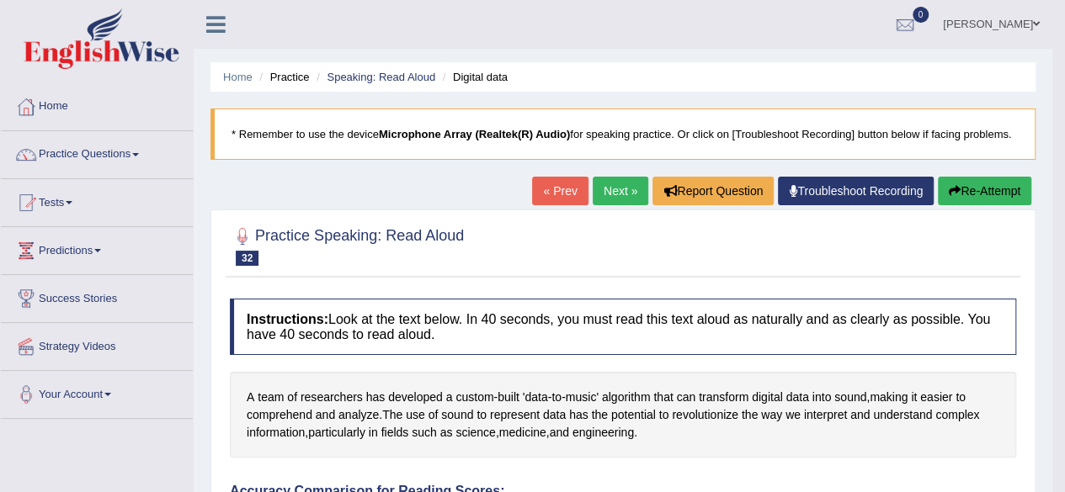
click at [609, 195] on link "Next »" at bounding box center [621, 191] width 56 height 29
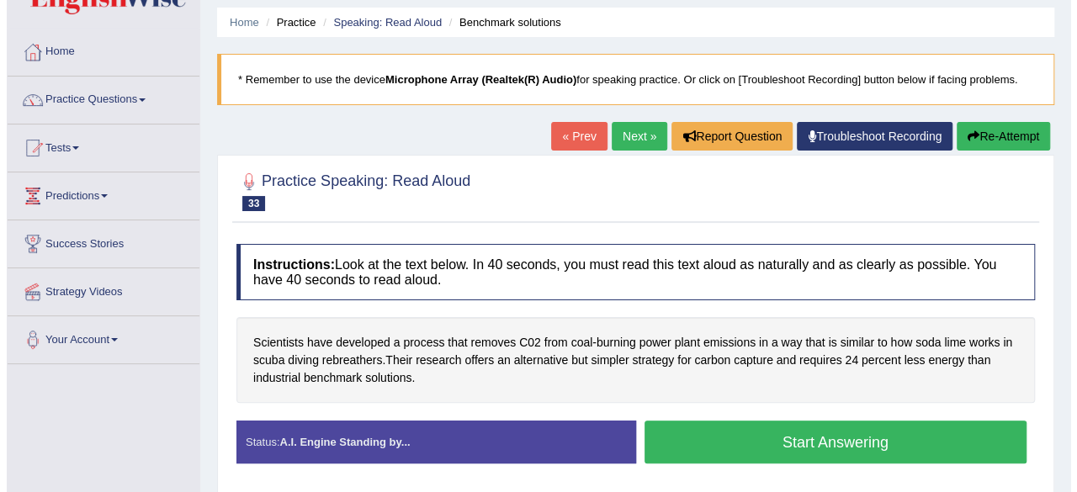
scroll to position [84, 0]
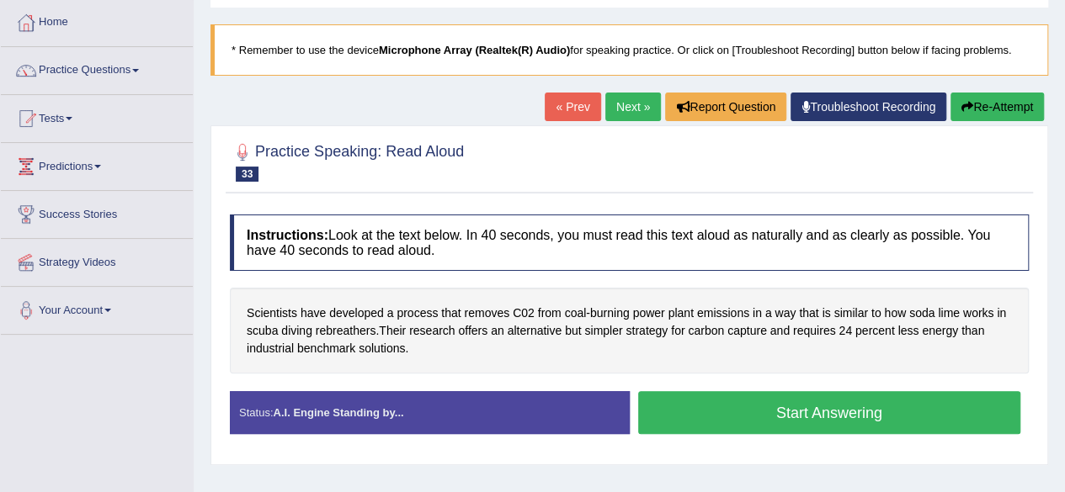
click at [701, 393] on button "Start Answering" at bounding box center [829, 412] width 383 height 43
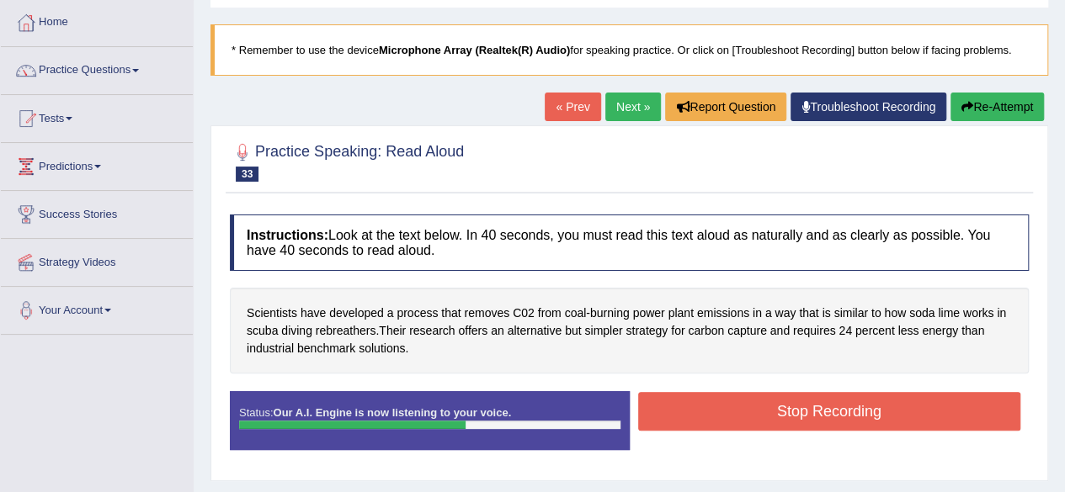
click at [701, 393] on button "Stop Recording" at bounding box center [829, 411] width 383 height 39
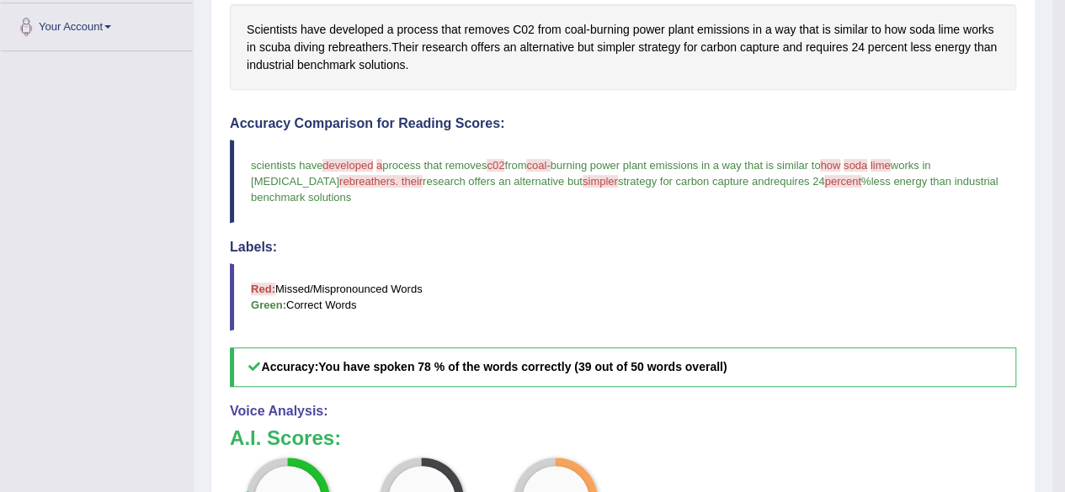
scroll to position [185, 0]
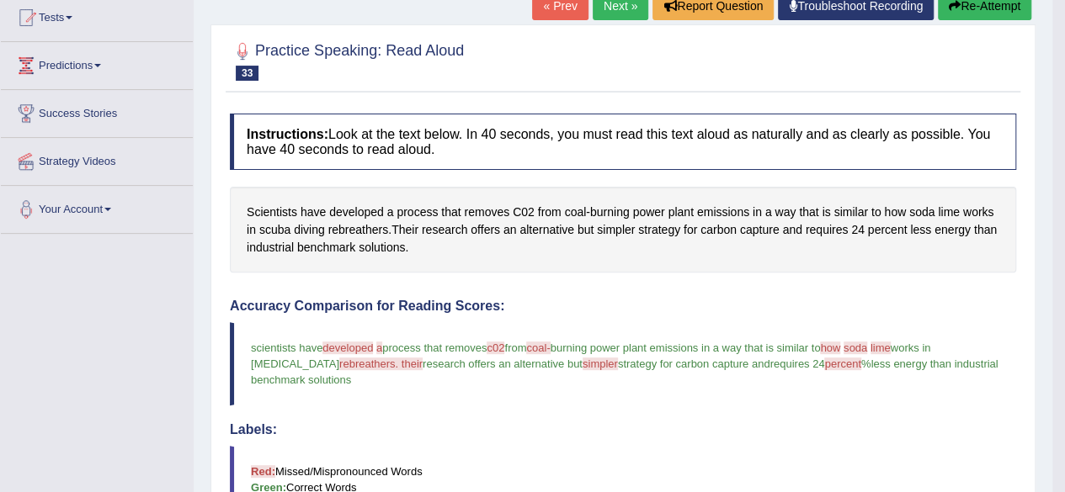
click at [593, 14] on link "Next »" at bounding box center [621, 6] width 56 height 29
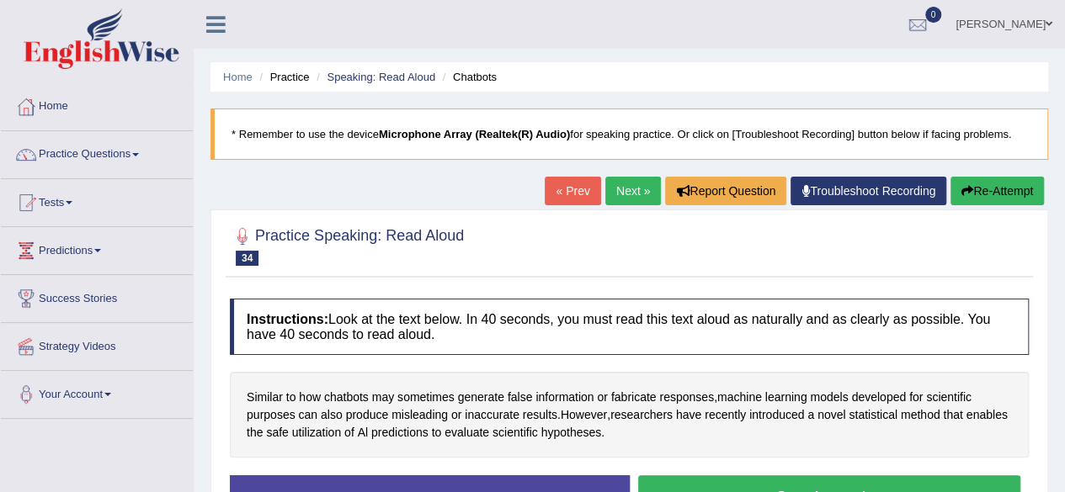
scroll to position [262, 0]
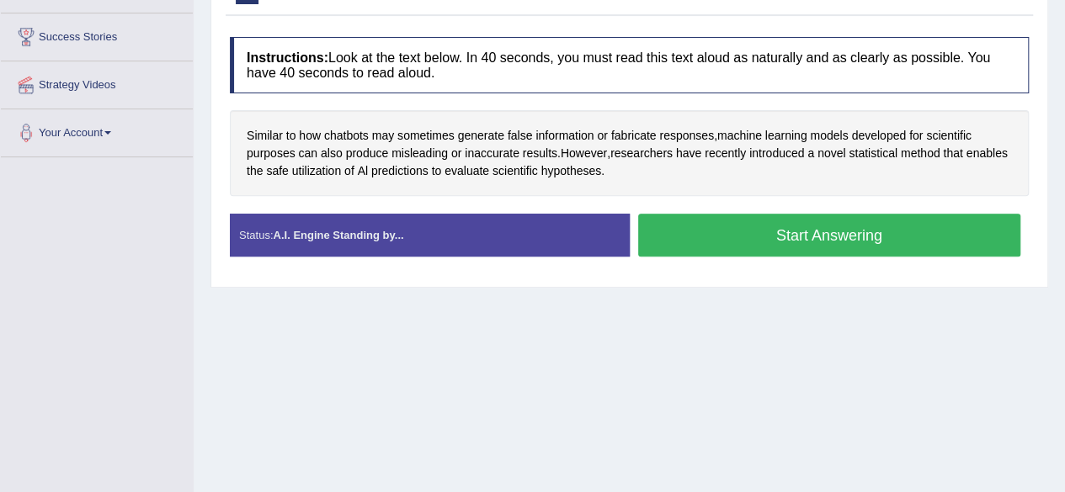
click at [859, 251] on button "Start Answering" at bounding box center [829, 235] width 383 height 43
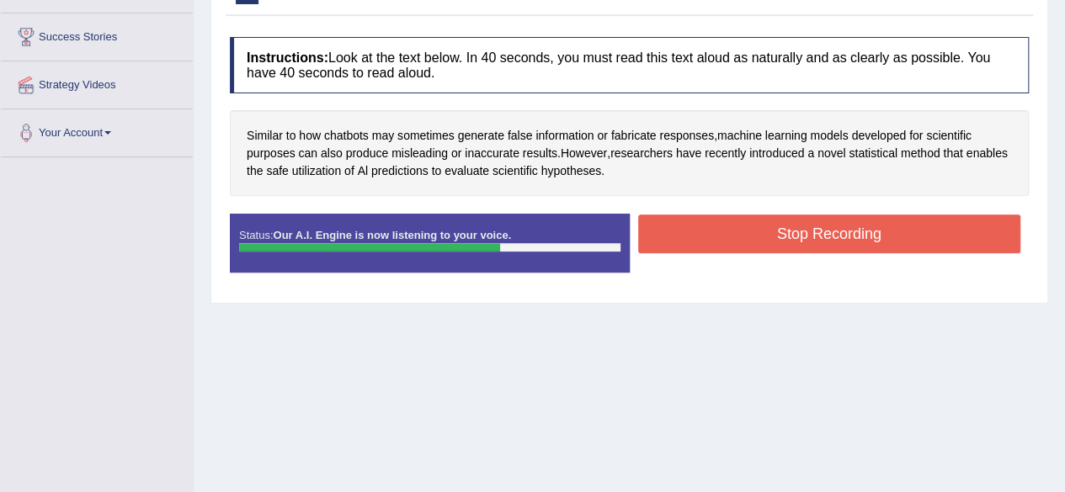
click at [827, 225] on button "Stop Recording" at bounding box center [829, 234] width 383 height 39
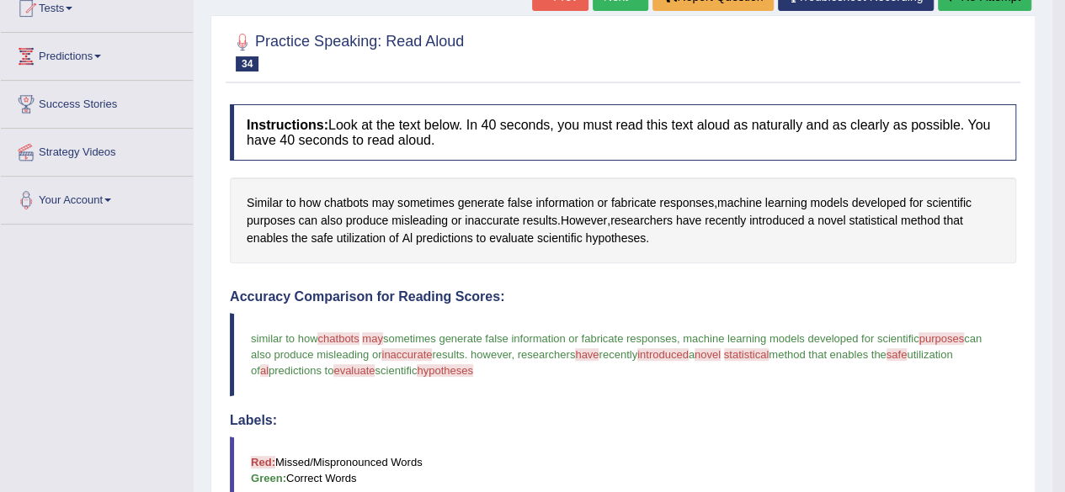
scroll to position [0, 0]
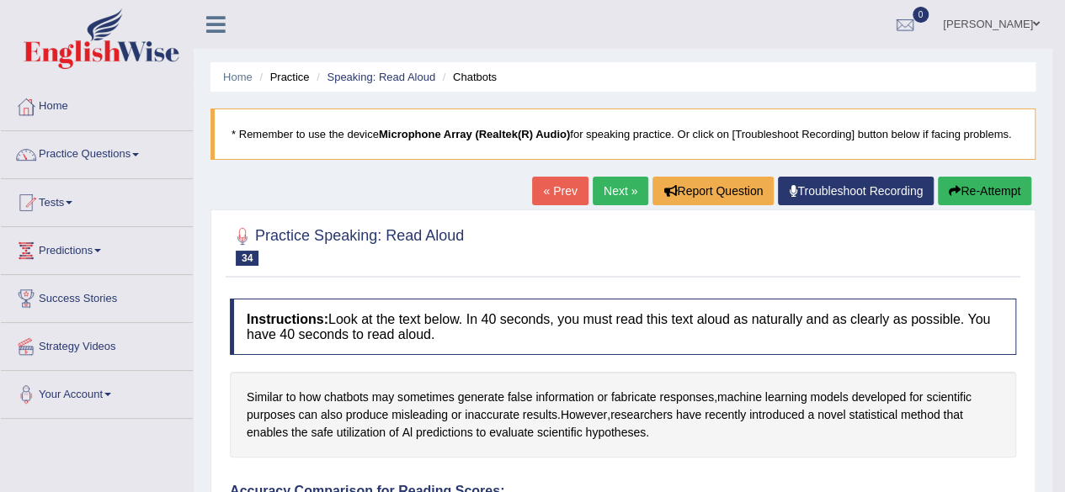
click at [622, 194] on link "Next »" at bounding box center [621, 191] width 56 height 29
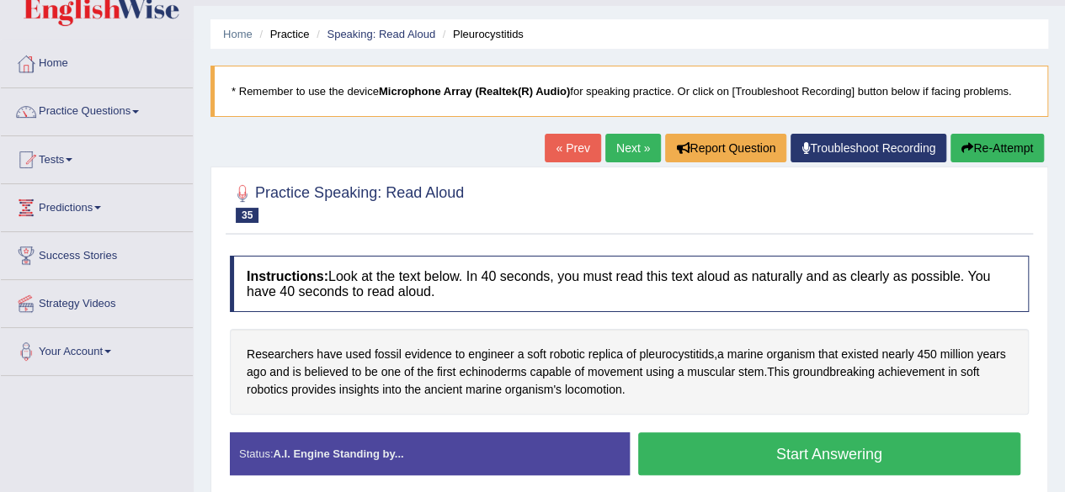
scroll to position [64, 0]
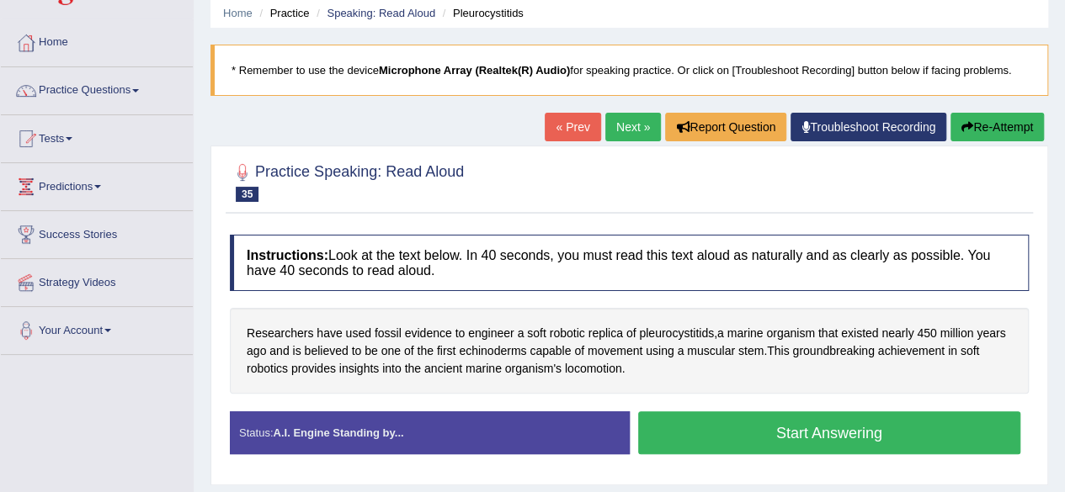
click at [827, 420] on button "Start Answering" at bounding box center [829, 433] width 383 height 43
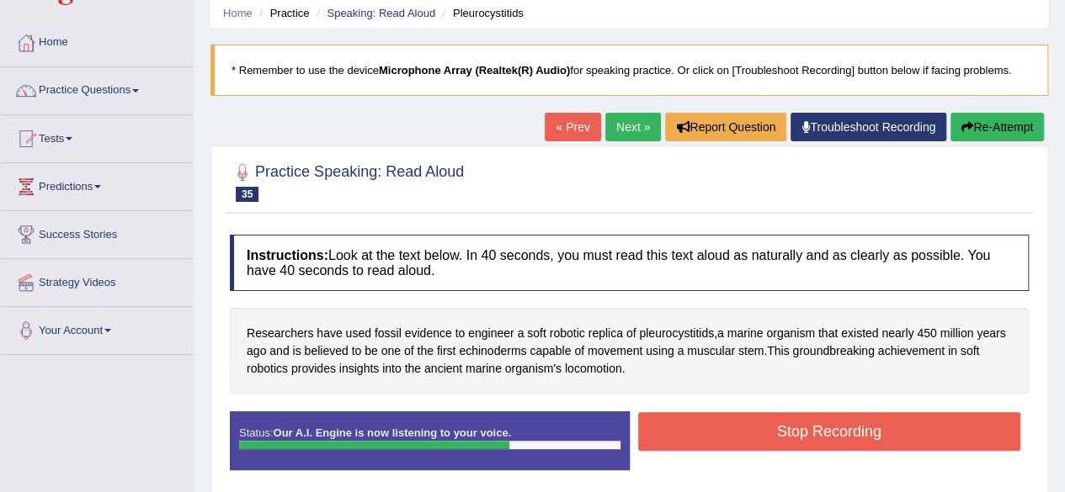
click at [827, 420] on button "Stop Recording" at bounding box center [829, 431] width 383 height 39
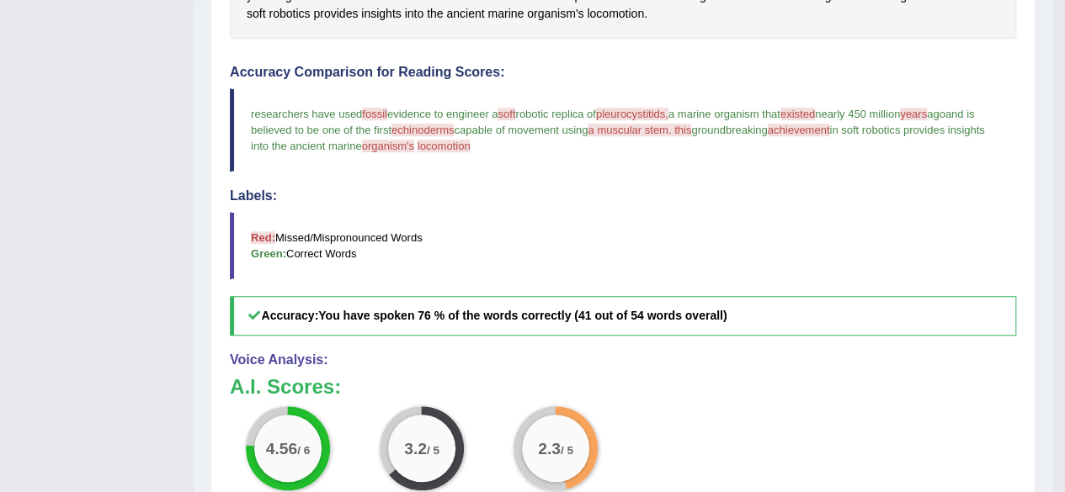
scroll to position [0, 0]
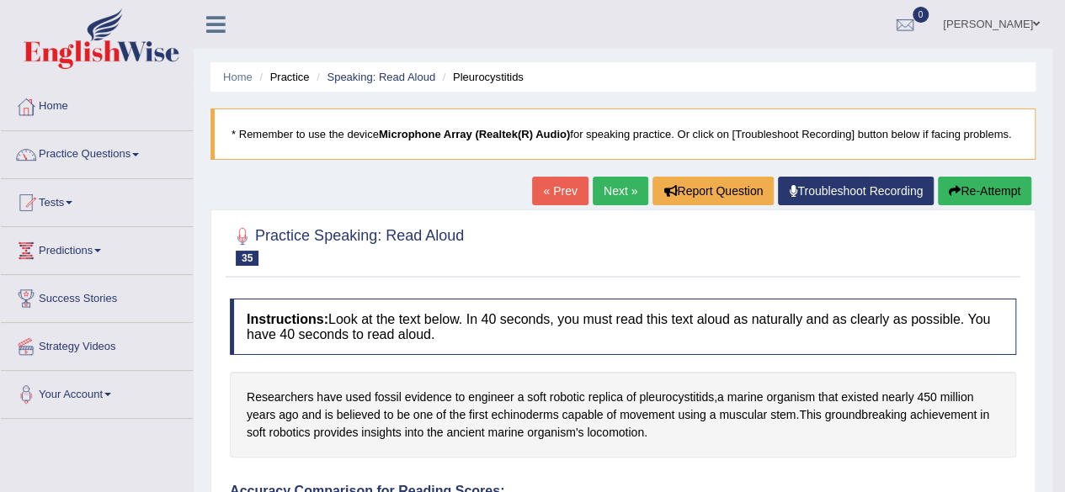
click at [624, 179] on link "Next »" at bounding box center [621, 191] width 56 height 29
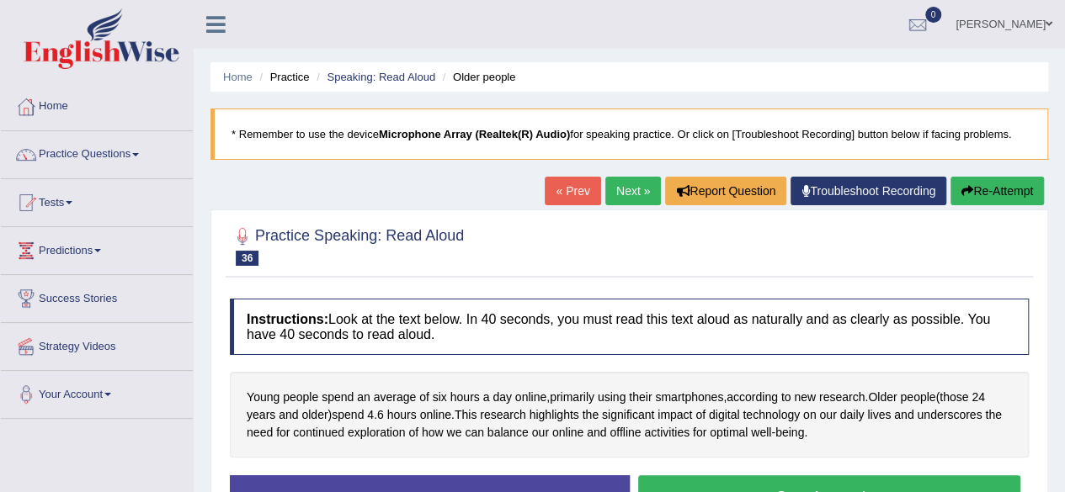
click at [879, 483] on button "Start Answering" at bounding box center [829, 497] width 383 height 43
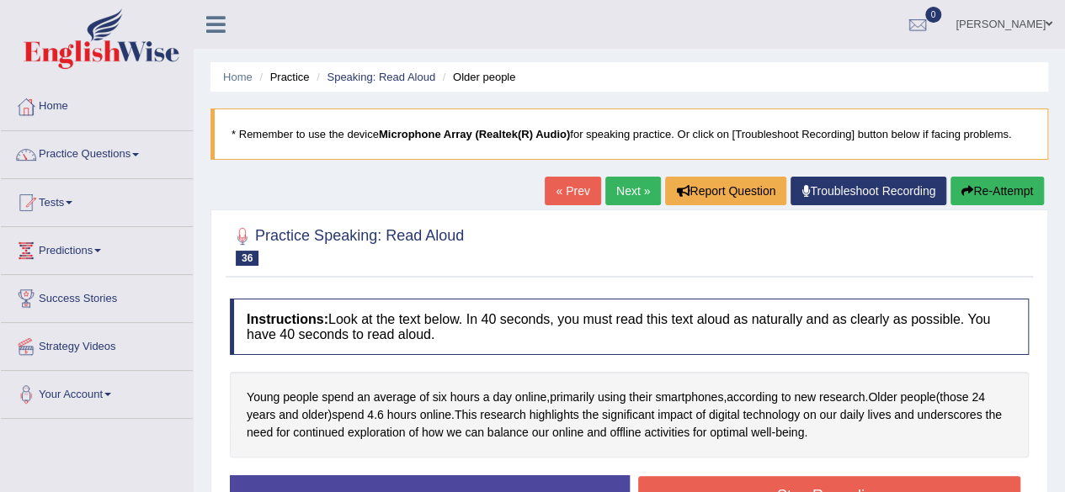
click at [879, 483] on button "Stop Recording" at bounding box center [829, 495] width 383 height 39
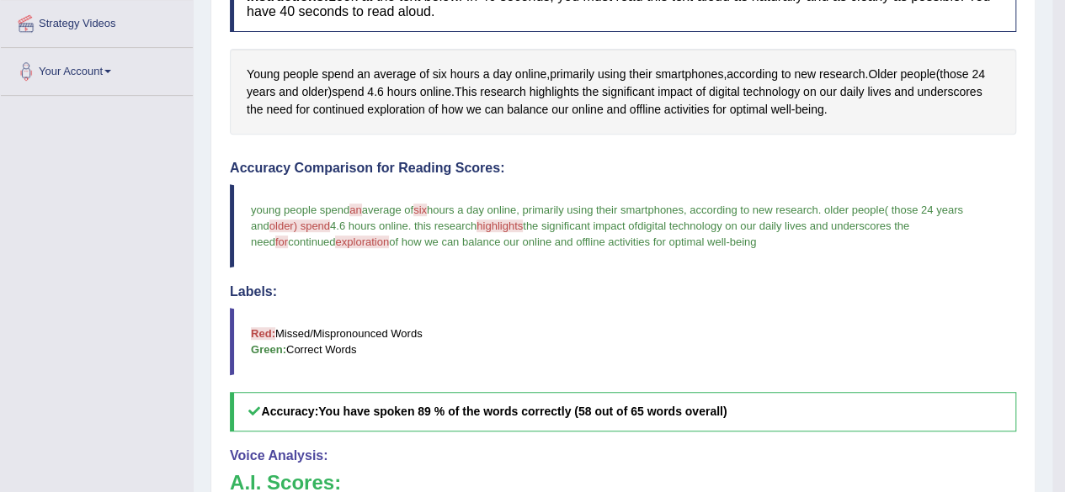
scroll to position [135, 0]
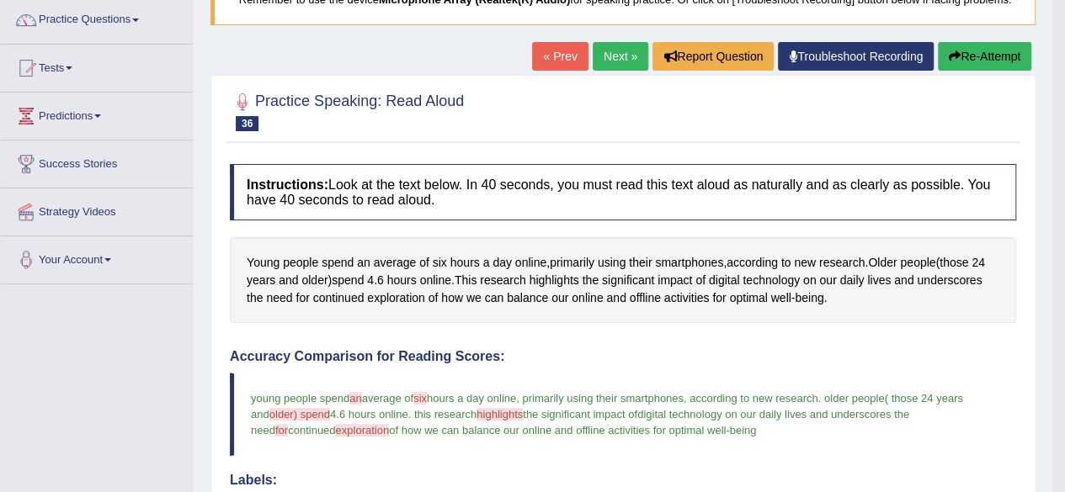
click at [611, 47] on link "Next »" at bounding box center [621, 56] width 56 height 29
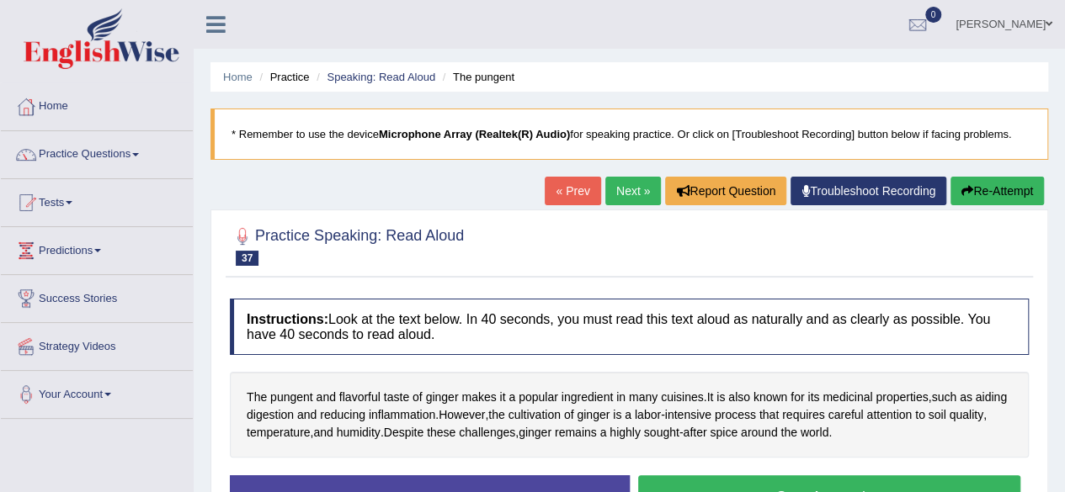
click at [689, 471] on div "Instructions: Look at the text below. In 40 seconds, you must read this text al…" at bounding box center [629, 415] width 807 height 250
click at [689, 483] on button "Start Answering" at bounding box center [829, 497] width 383 height 43
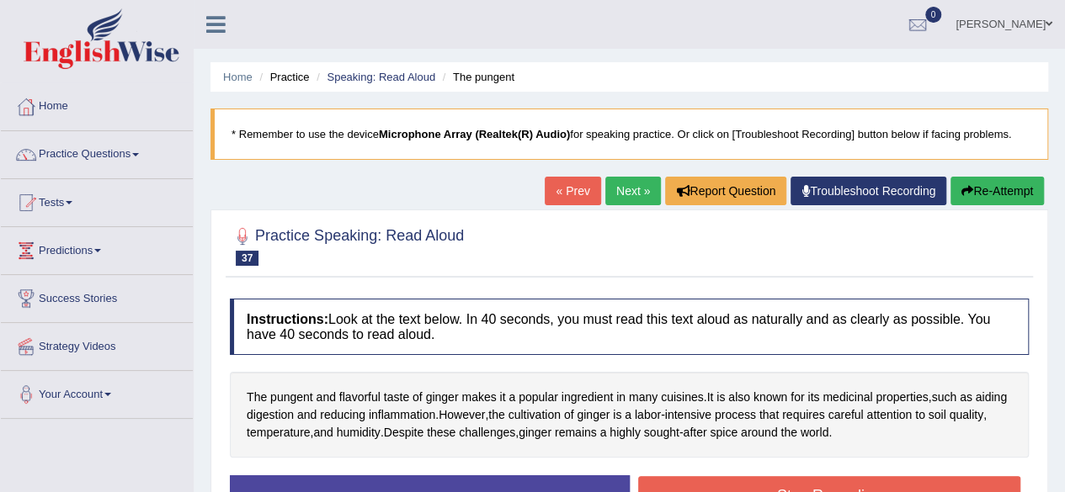
click at [689, 483] on button "Stop Recording" at bounding box center [829, 495] width 383 height 39
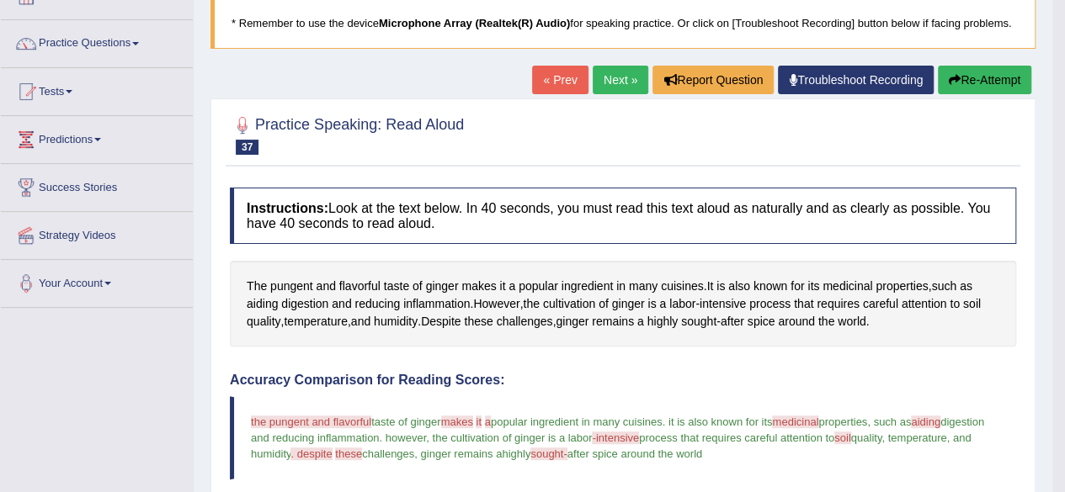
scroll to position [101, 0]
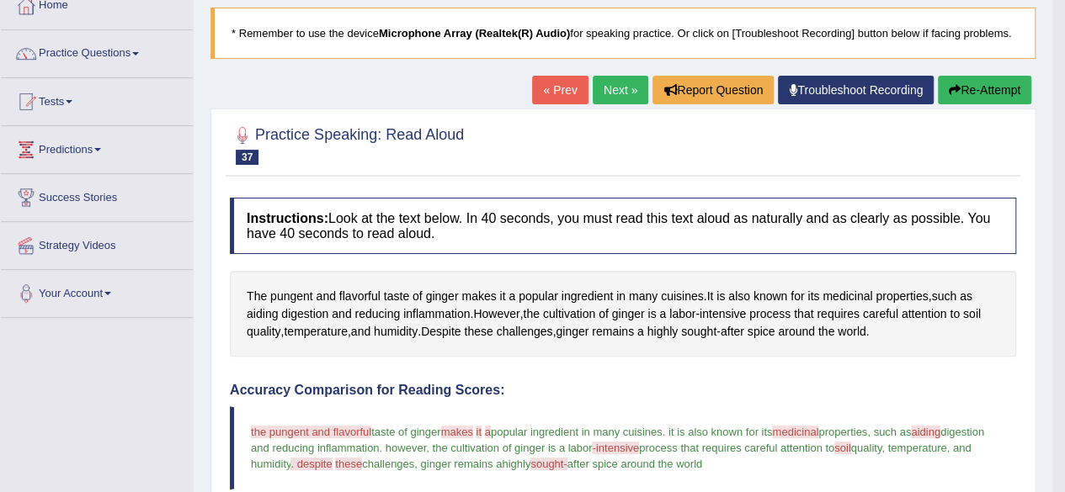
click at [596, 82] on link "Next »" at bounding box center [621, 90] width 56 height 29
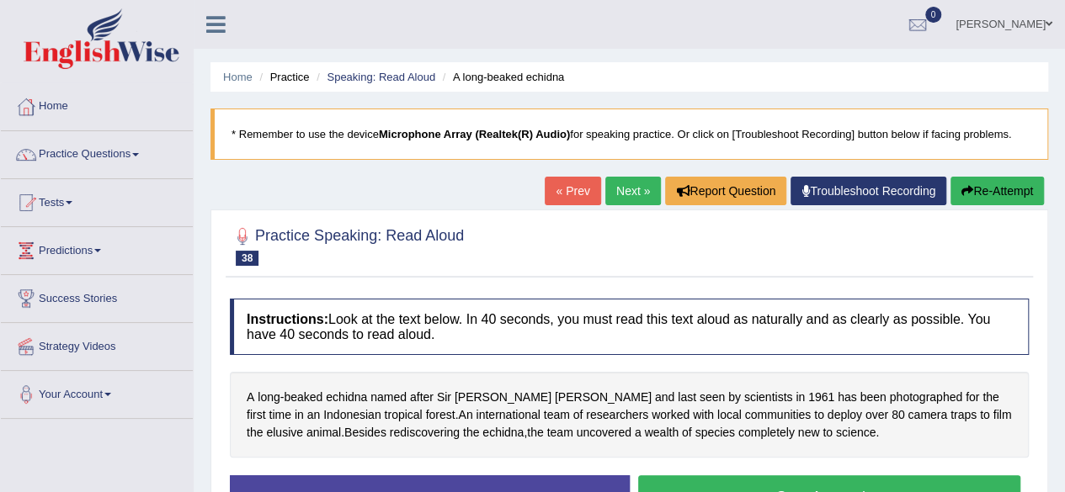
click at [596, 82] on ul "Home Practice Speaking: Read Aloud A long-beaked echidna" at bounding box center [629, 76] width 838 height 29
